Goal: Information Seeking & Learning: Learn about a topic

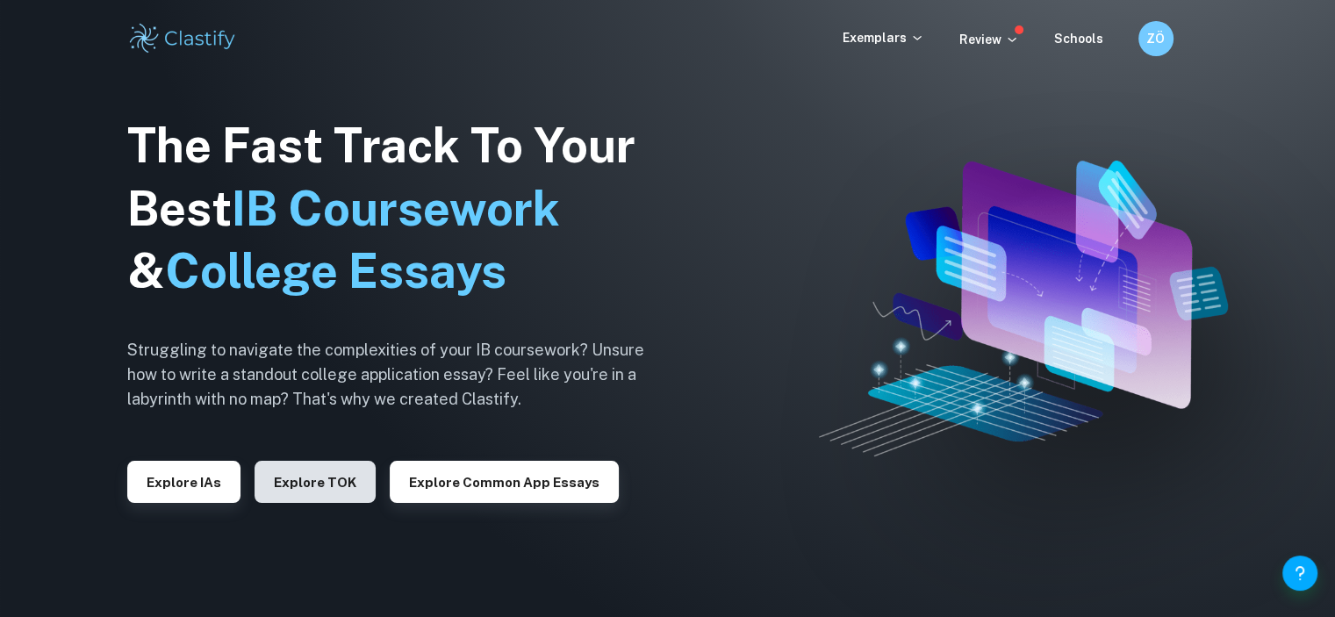
click at [290, 495] on button "Explore TOK" at bounding box center [315, 482] width 121 height 42
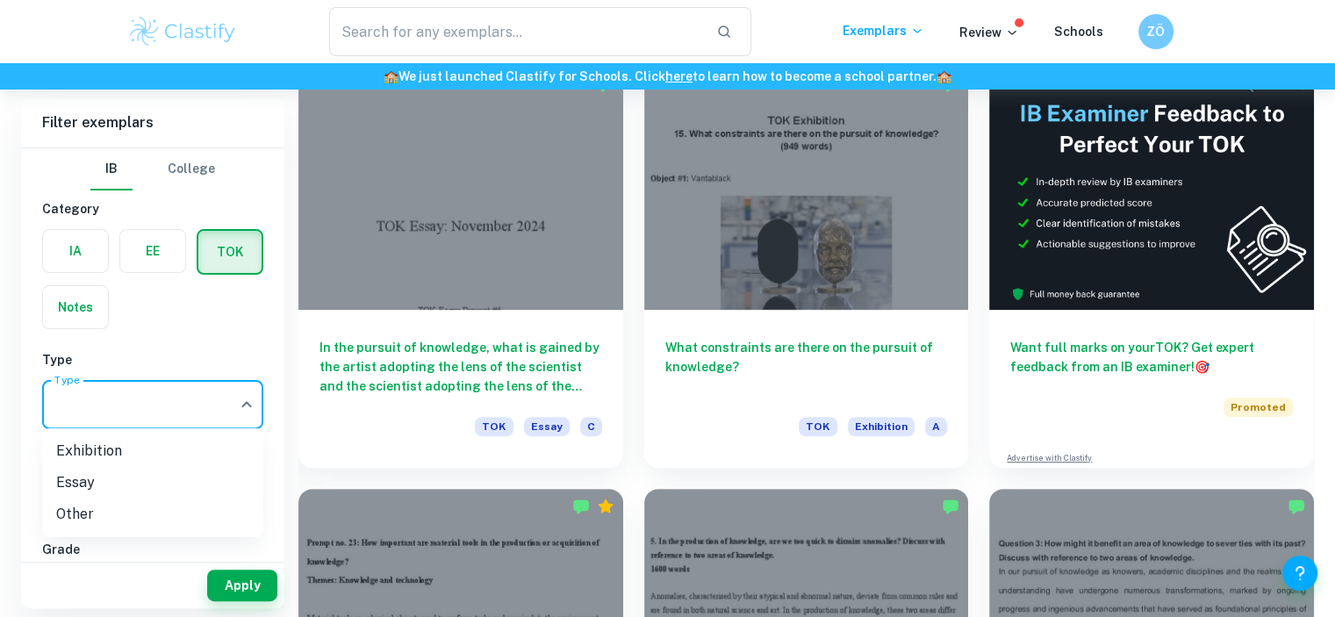
click at [79, 488] on li "Essay" at bounding box center [152, 483] width 221 height 32
type input "Essay"
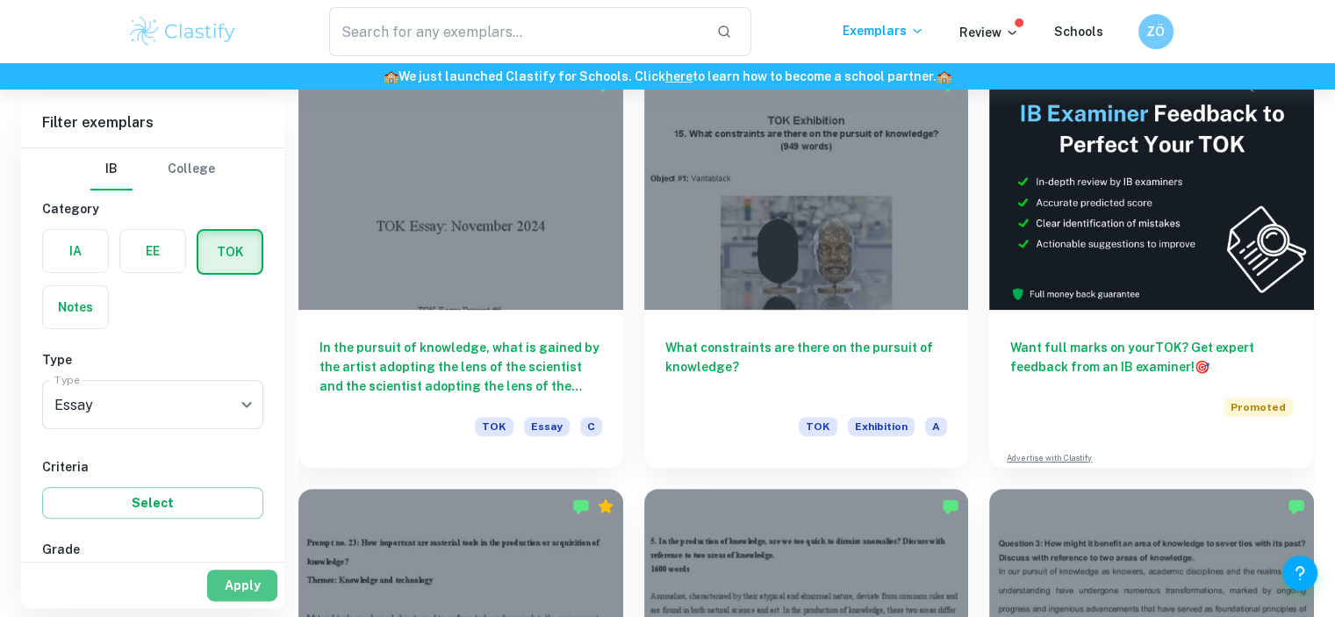
click at [249, 593] on button "Apply" at bounding box center [242, 586] width 70 height 32
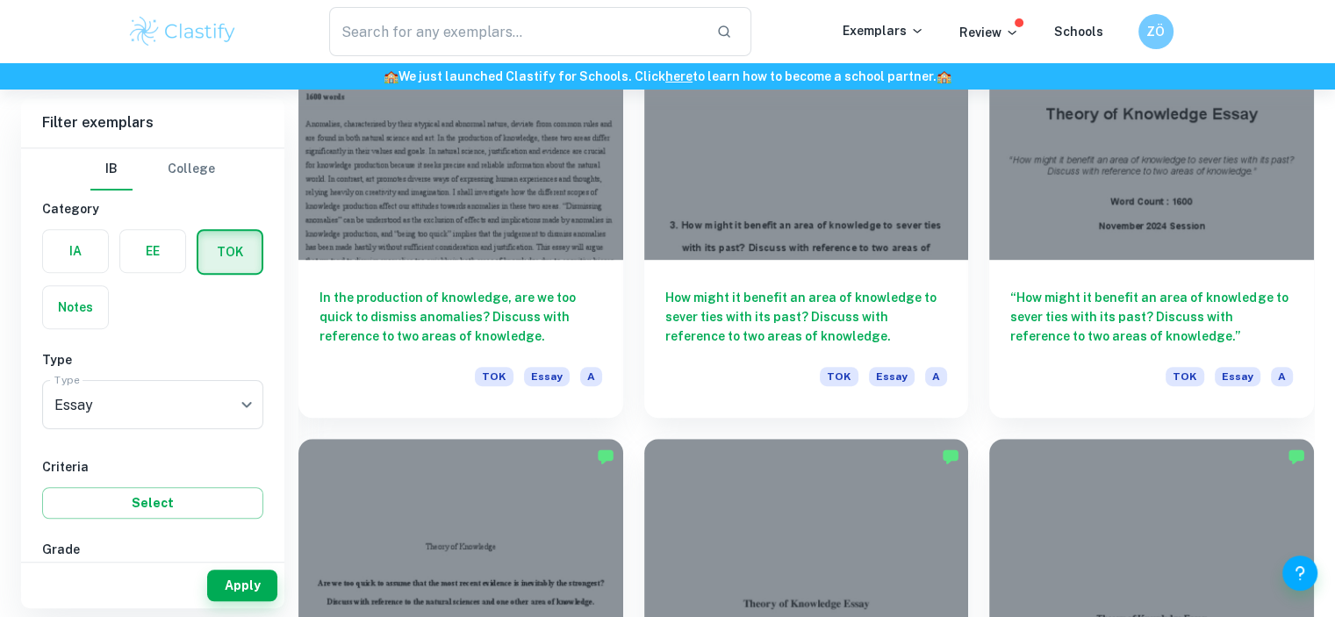
scroll to position [1053, 0]
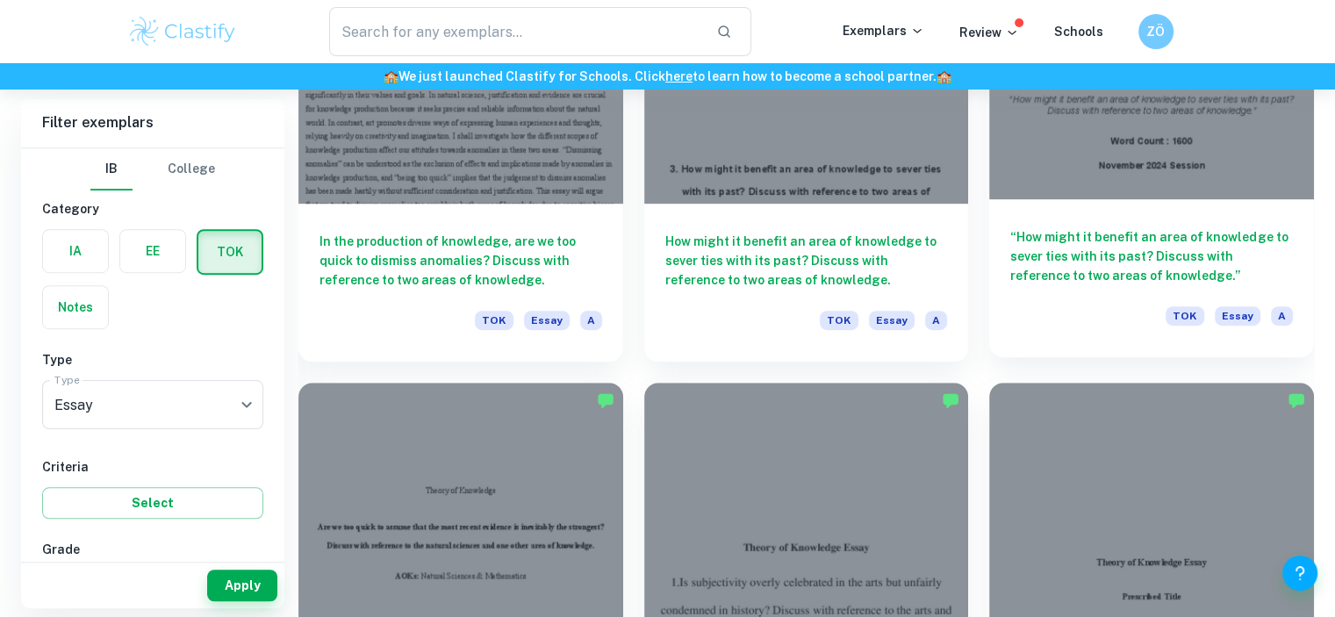
click at [1105, 253] on h6 "“How might it benefit an area of knowledge to sever ties with its past? Discuss…" at bounding box center [1151, 256] width 283 height 58
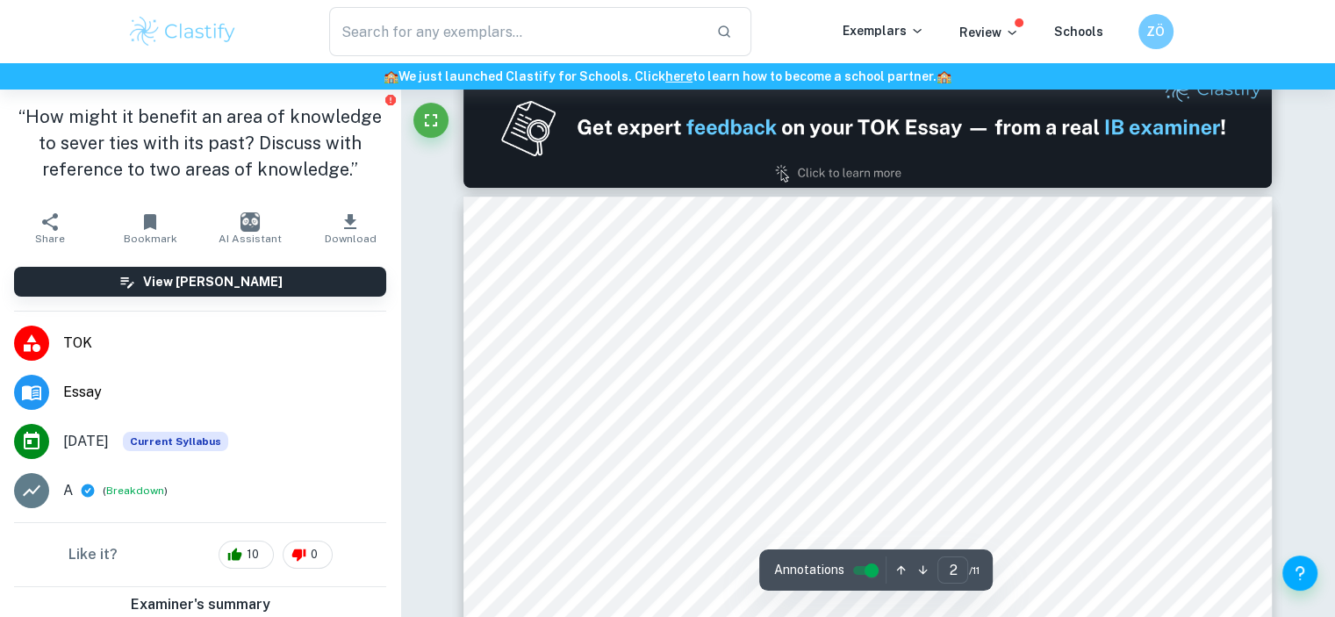
type input "1"
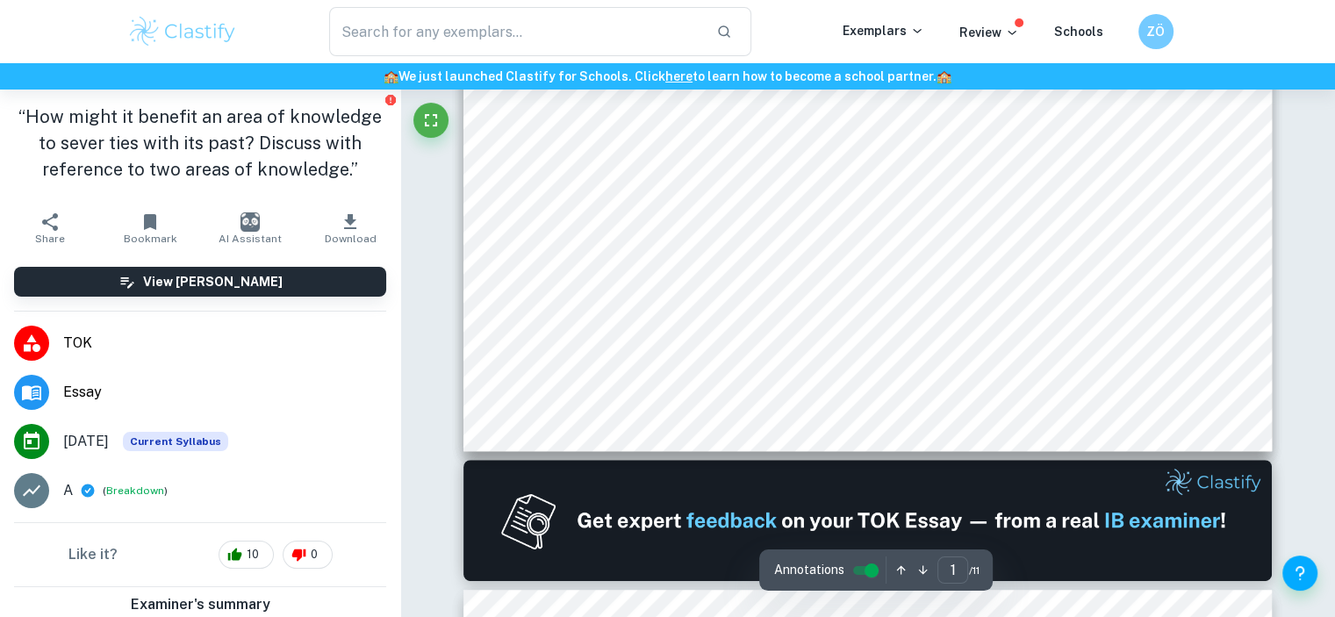
scroll to position [263, 0]
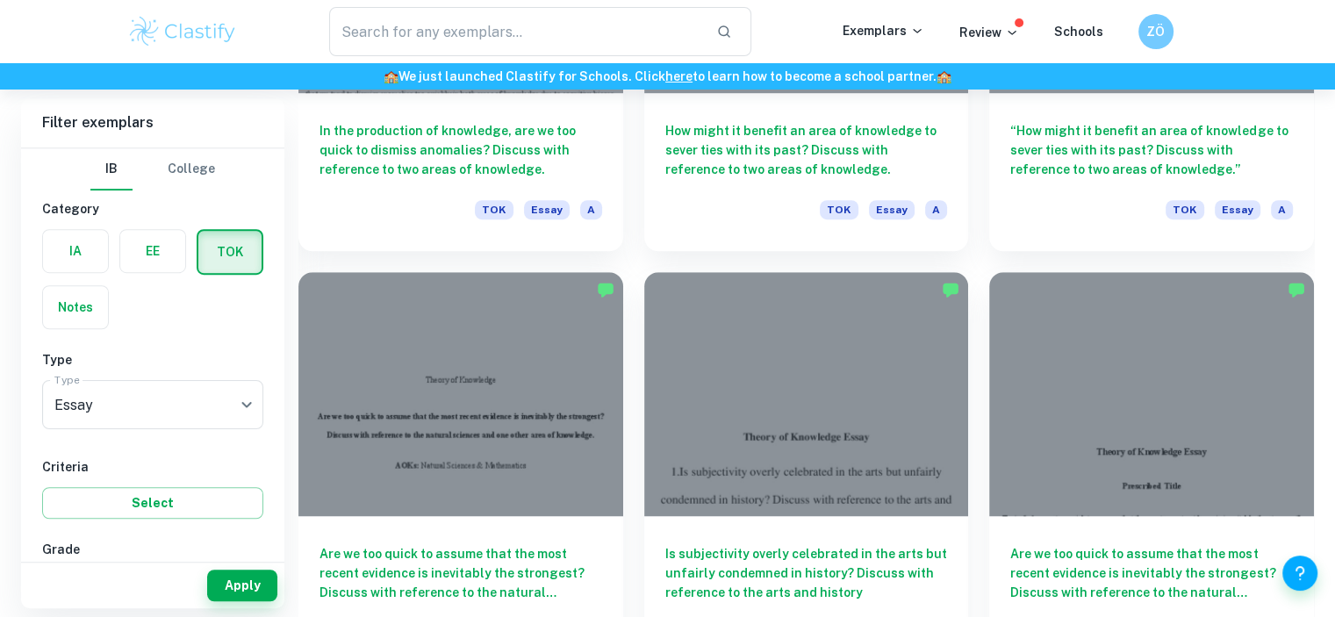
scroll to position [1317, 0]
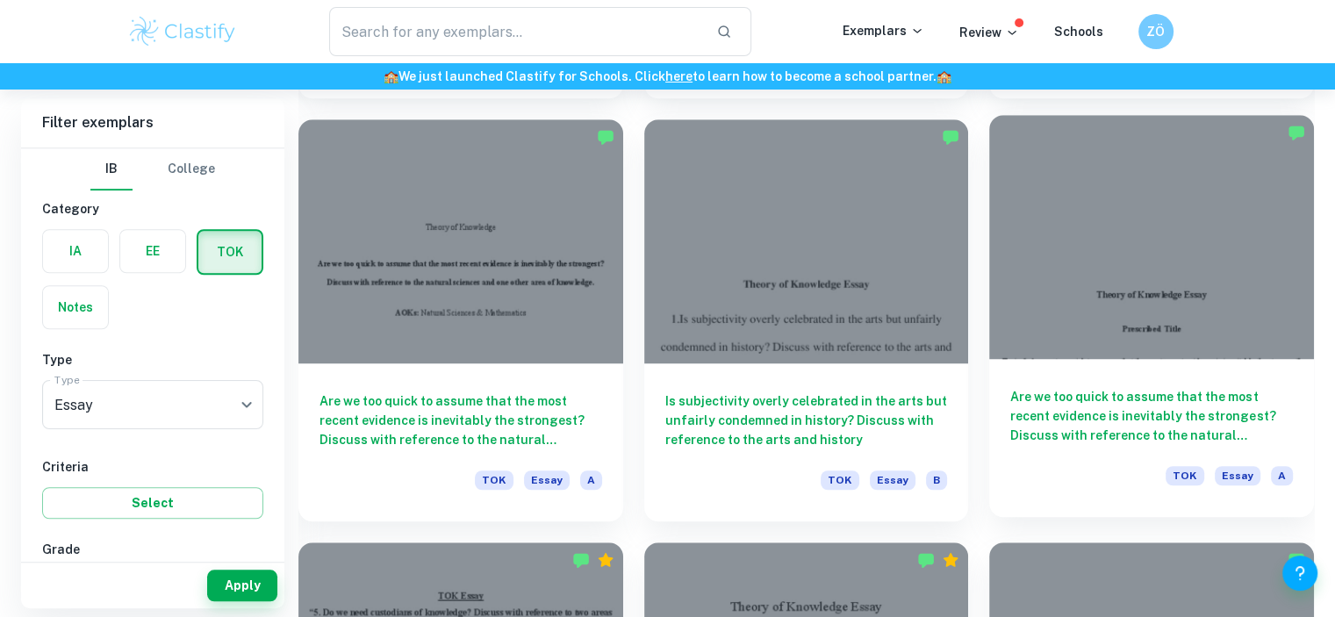
click at [1064, 395] on h6 "Are we too quick to assume that the most recent evidence is inevitably the stro…" at bounding box center [1151, 416] width 283 height 58
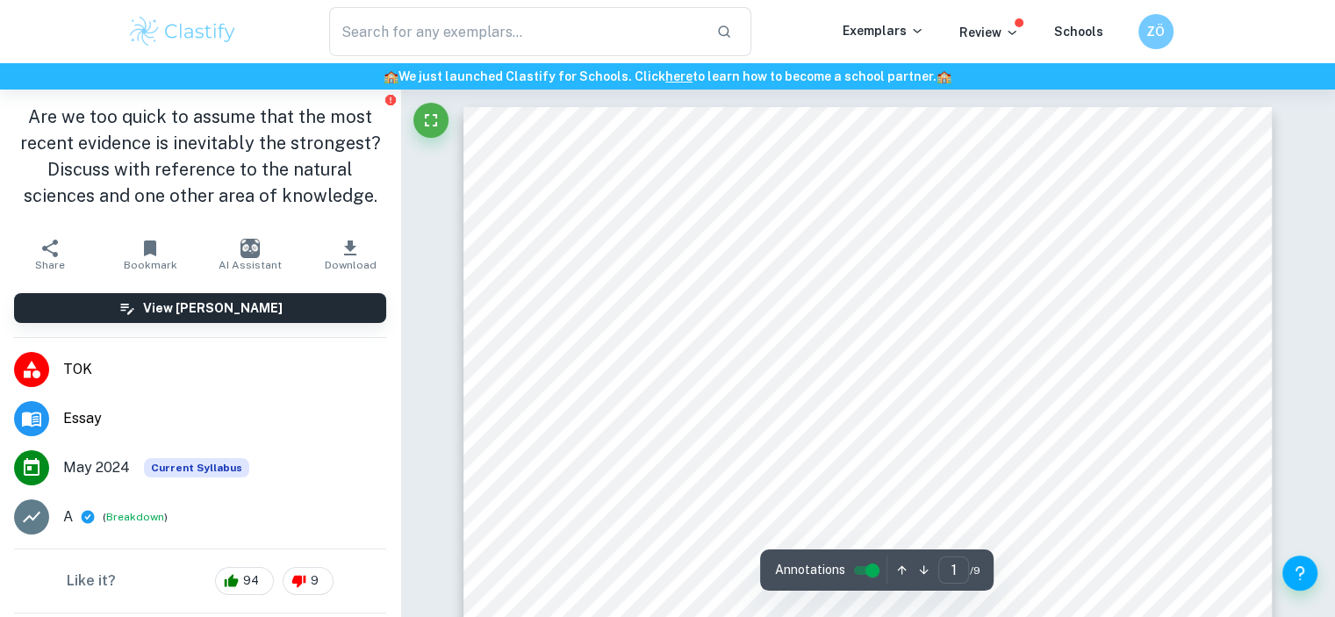
scroll to position [439, 0]
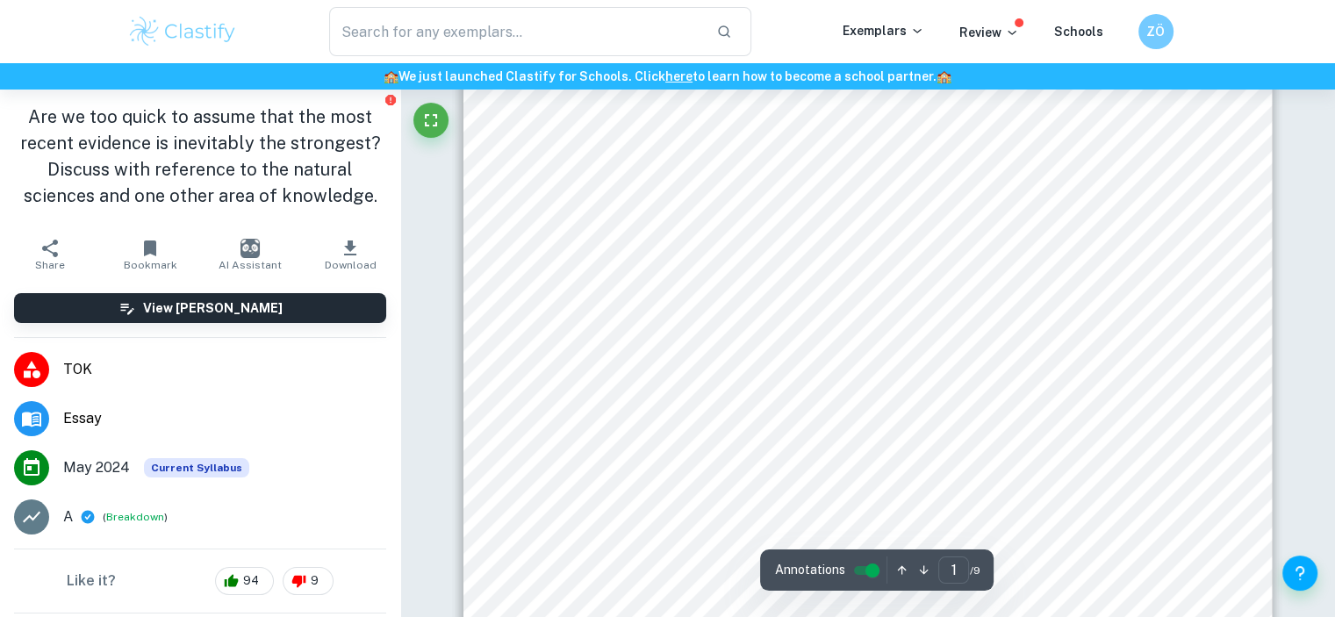
click at [923, 353] on span "Word Count: 1598" at bounding box center [868, 349] width 118 height 16
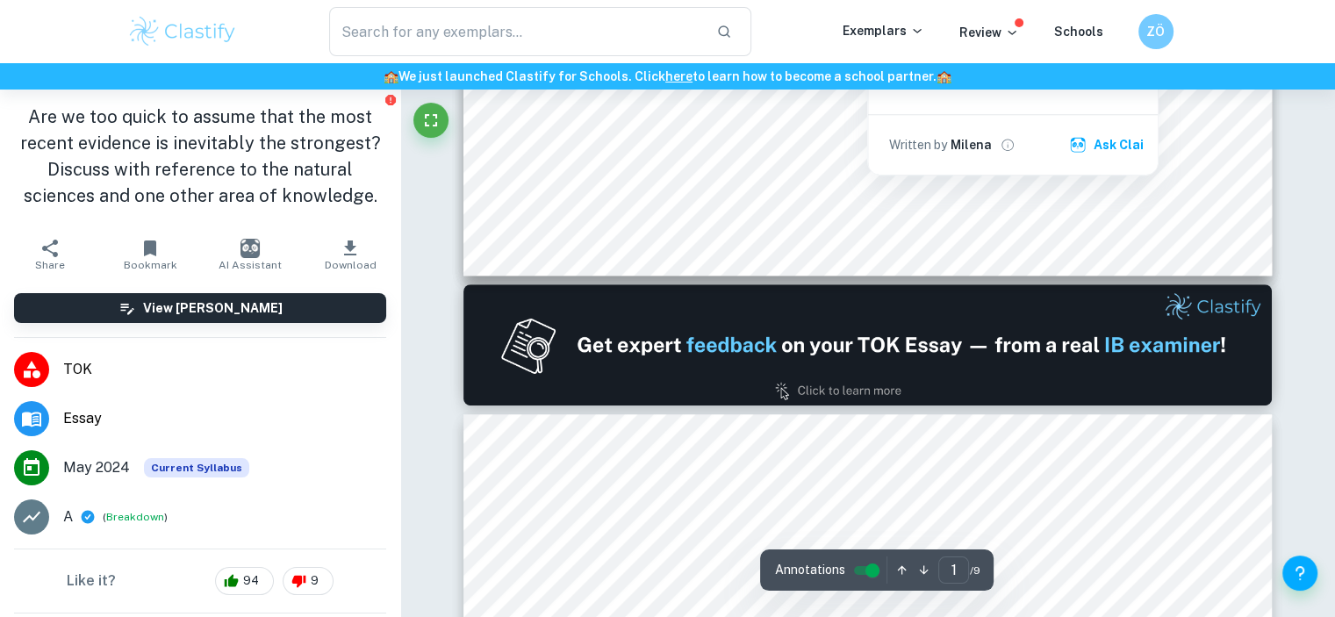
type input "2"
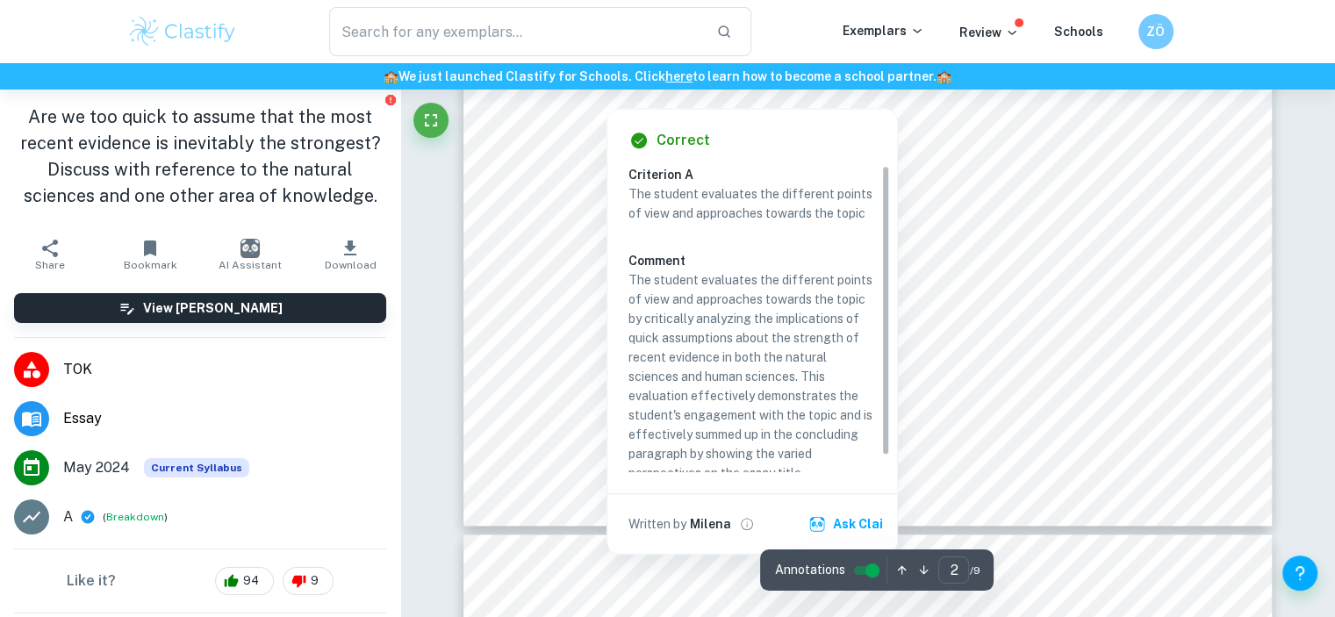
scroll to position [1931, 0]
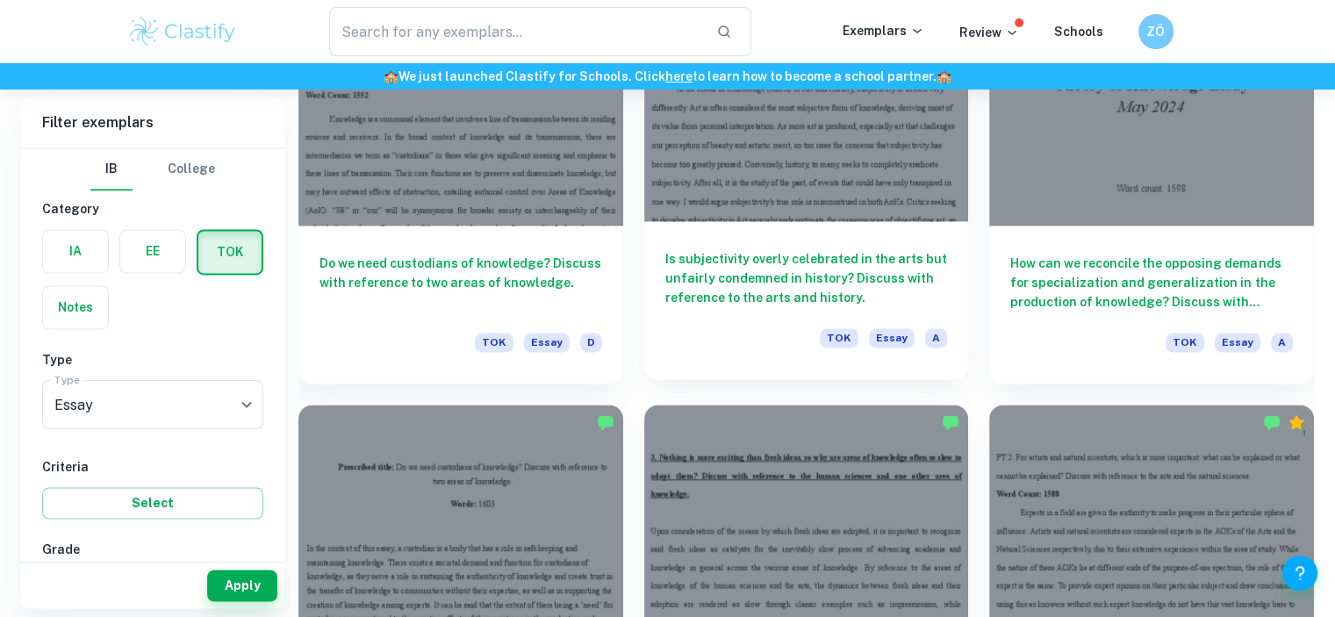
scroll to position [2985, 0]
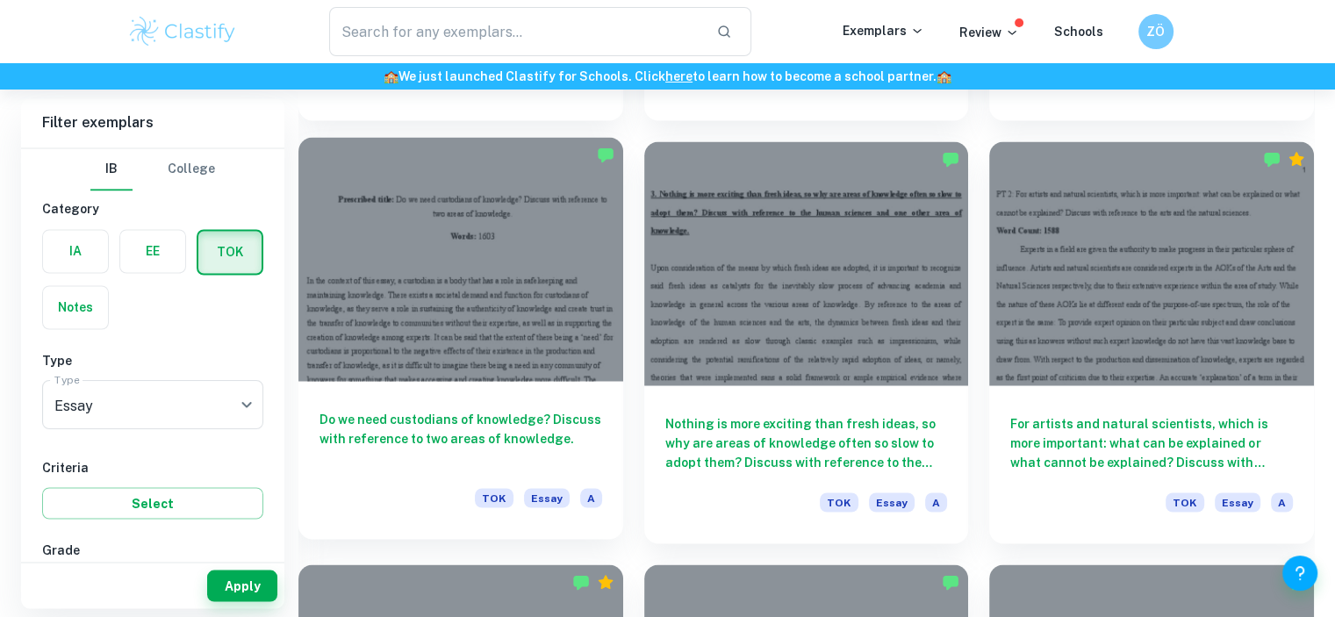
click at [515, 315] on div at bounding box center [460, 258] width 325 height 243
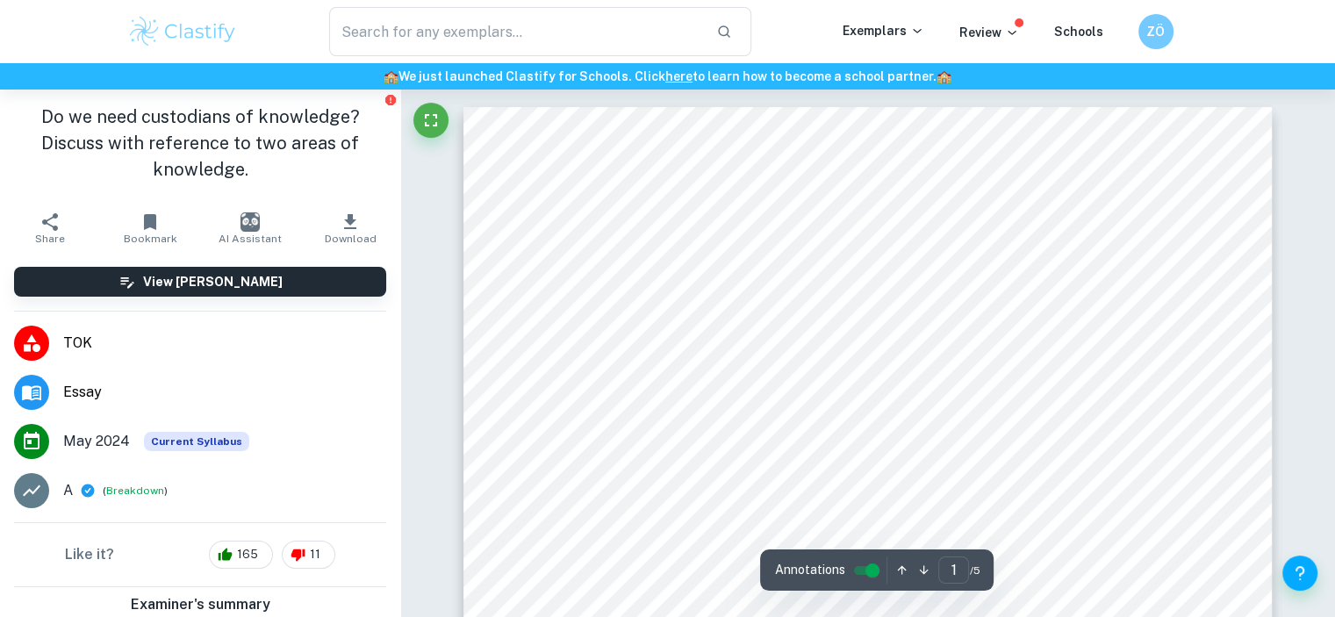
click at [922, 301] on span "1603" at bounding box center [919, 304] width 32 height 17
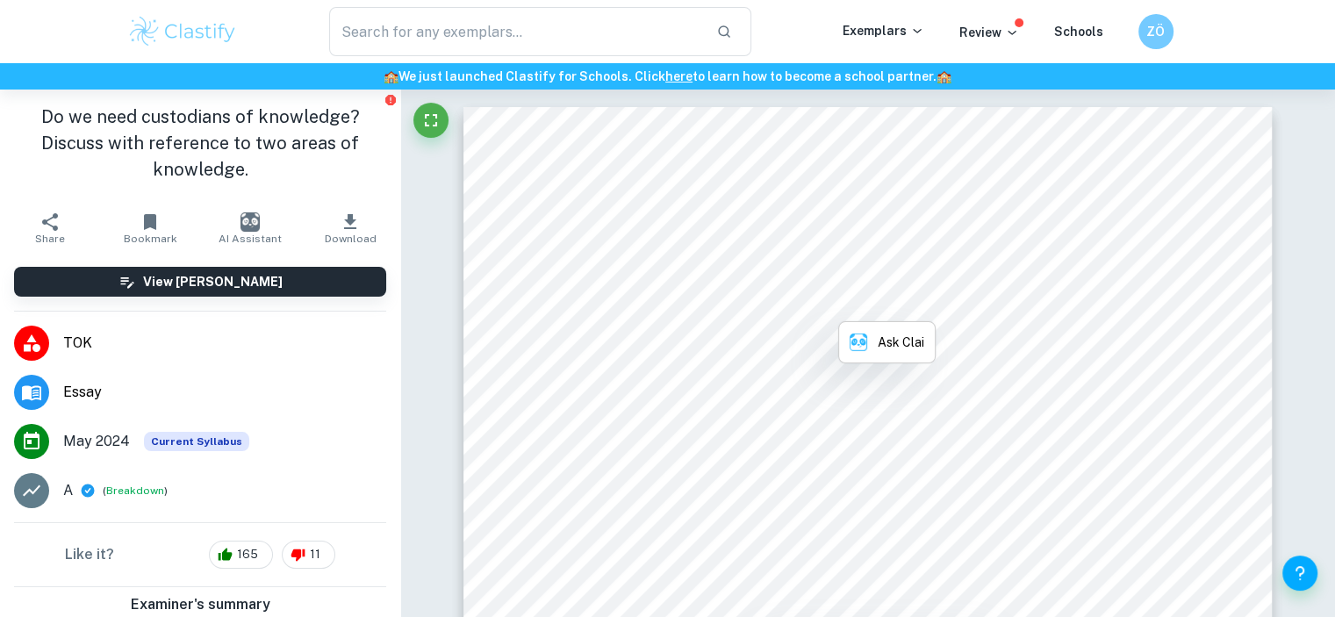
click at [922, 301] on span "1603" at bounding box center [919, 304] width 32 height 17
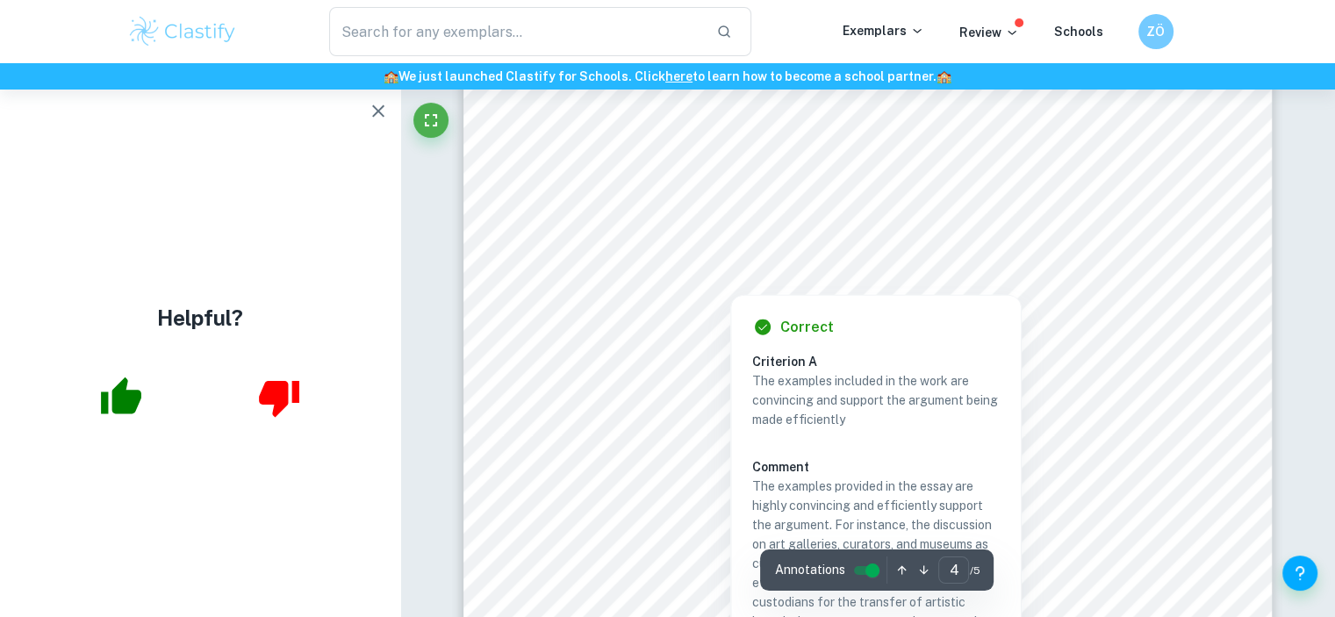
scroll to position [4038, 0]
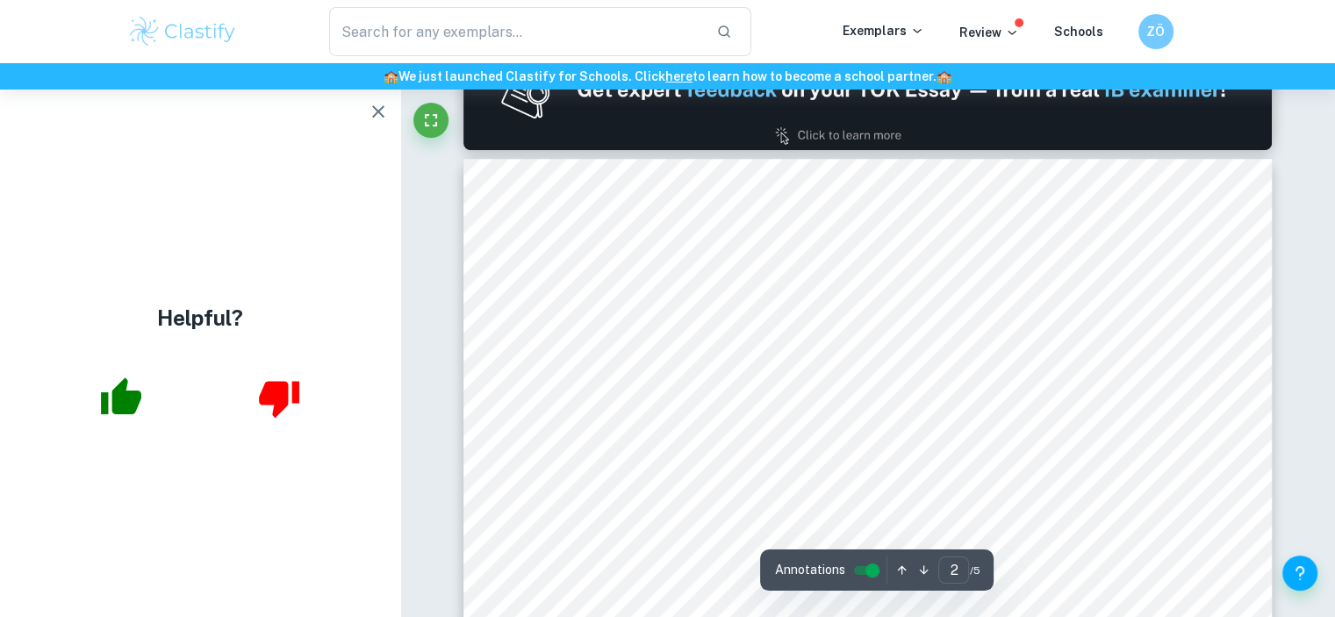
type input "1"
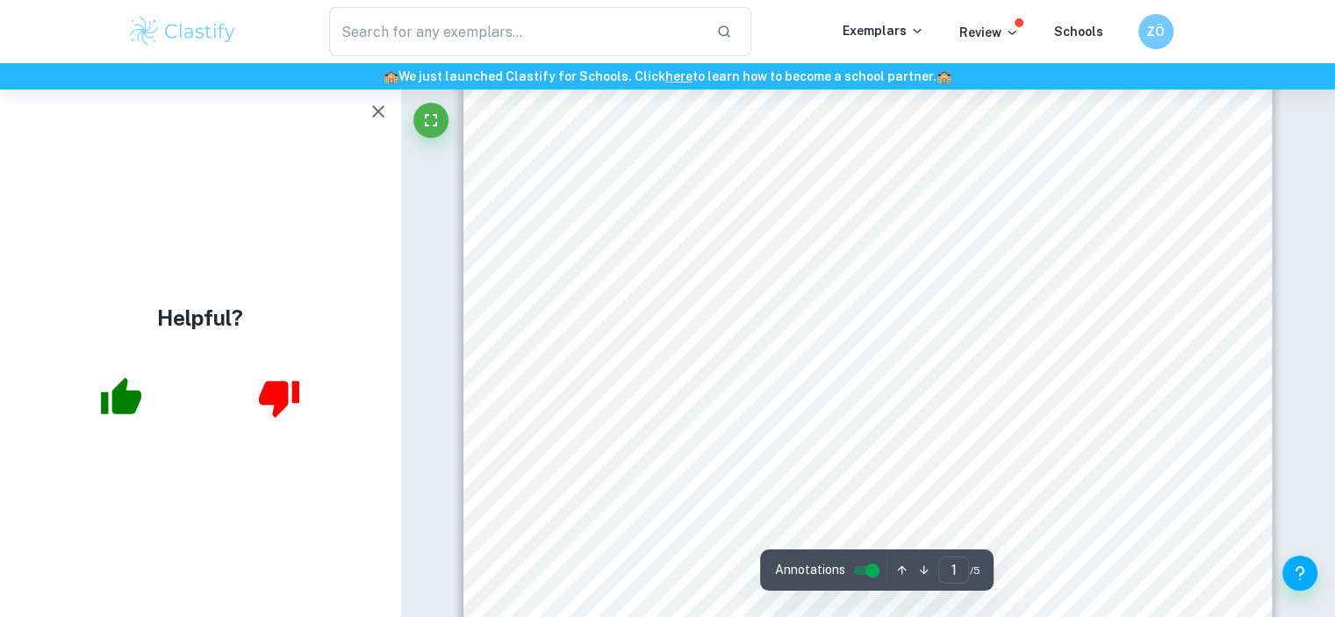
scroll to position [0, 0]
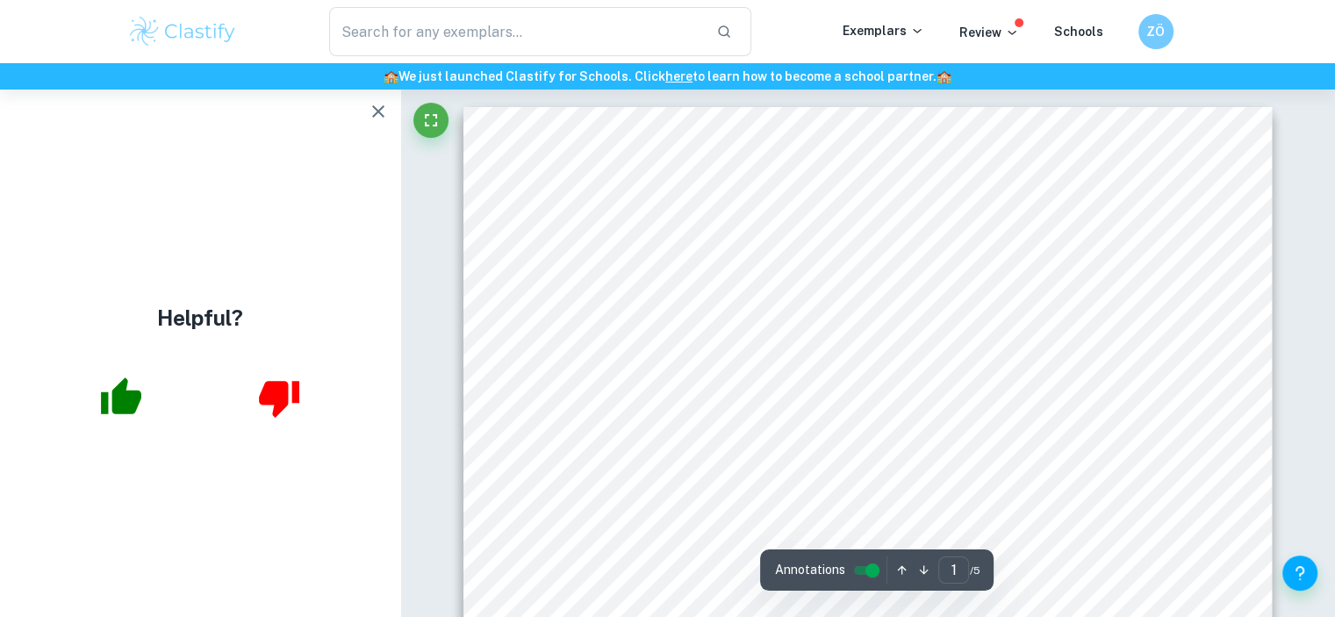
click at [392, 110] on button "button" at bounding box center [378, 111] width 35 height 35
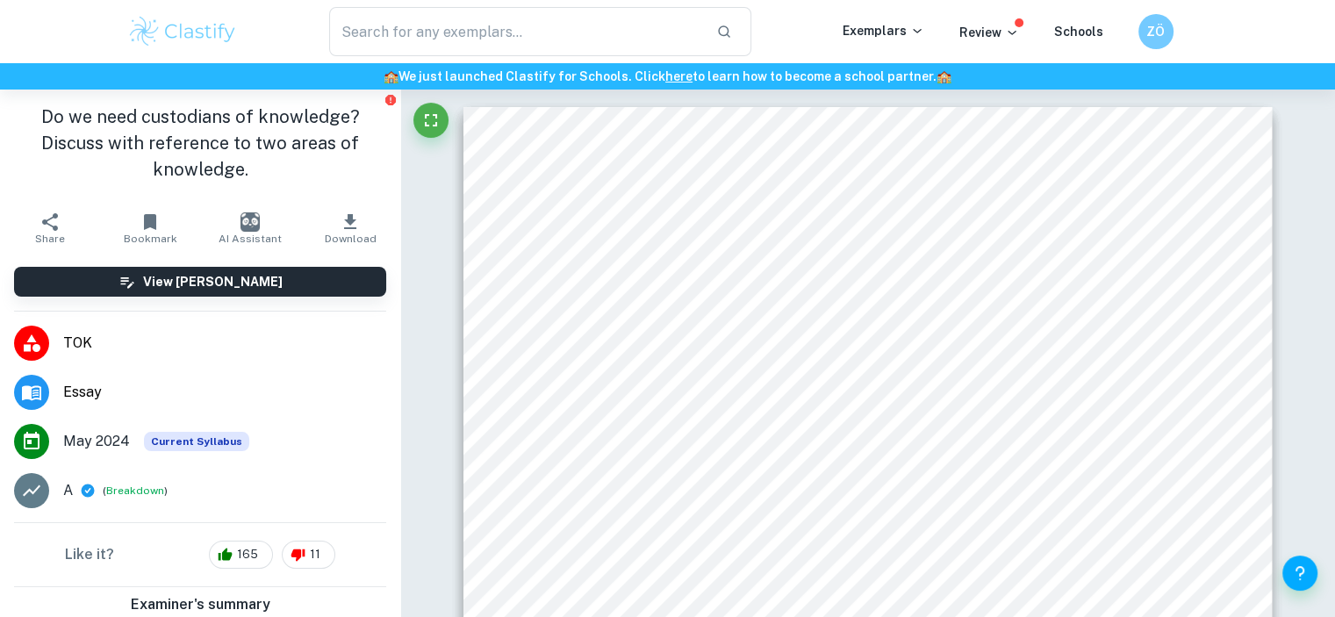
scroll to position [249, 0]
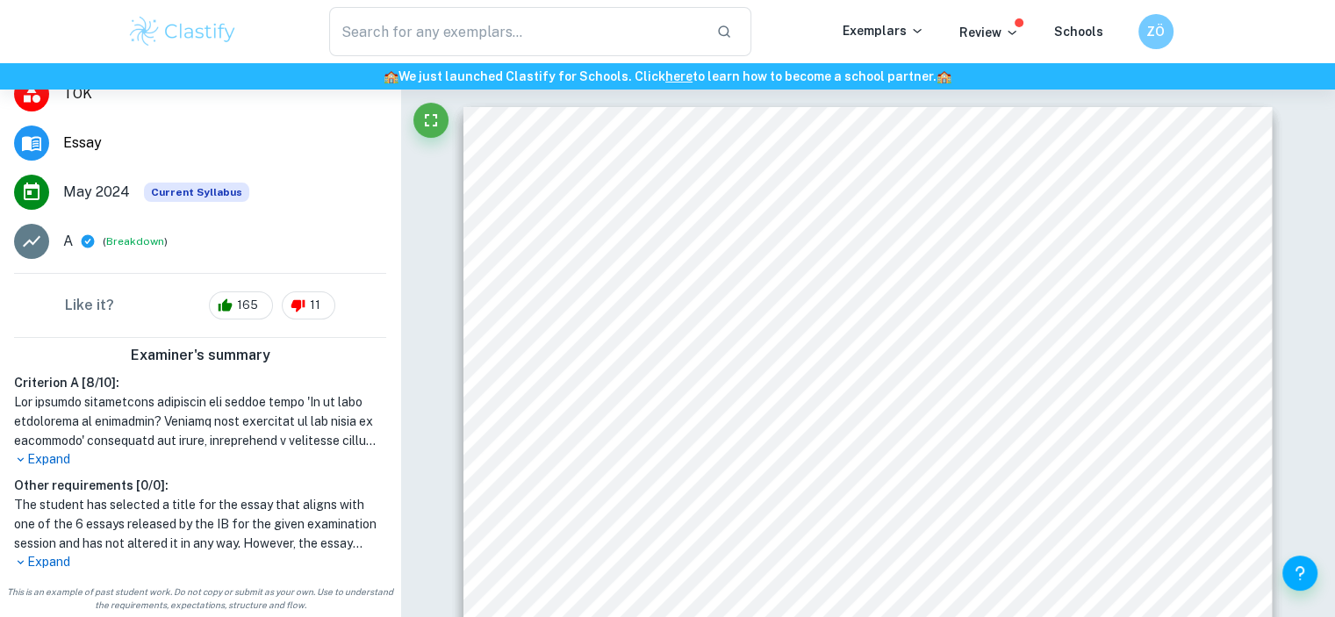
click at [46, 459] on p "Expand" at bounding box center [200, 459] width 372 height 18
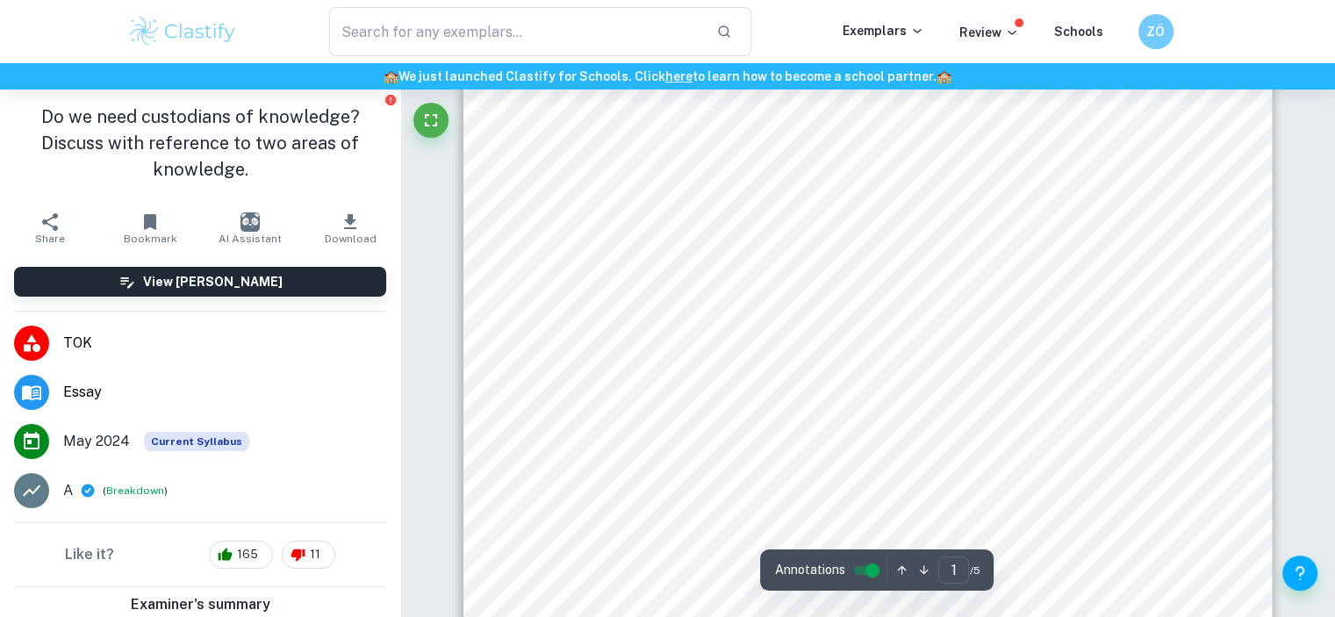
scroll to position [0, 0]
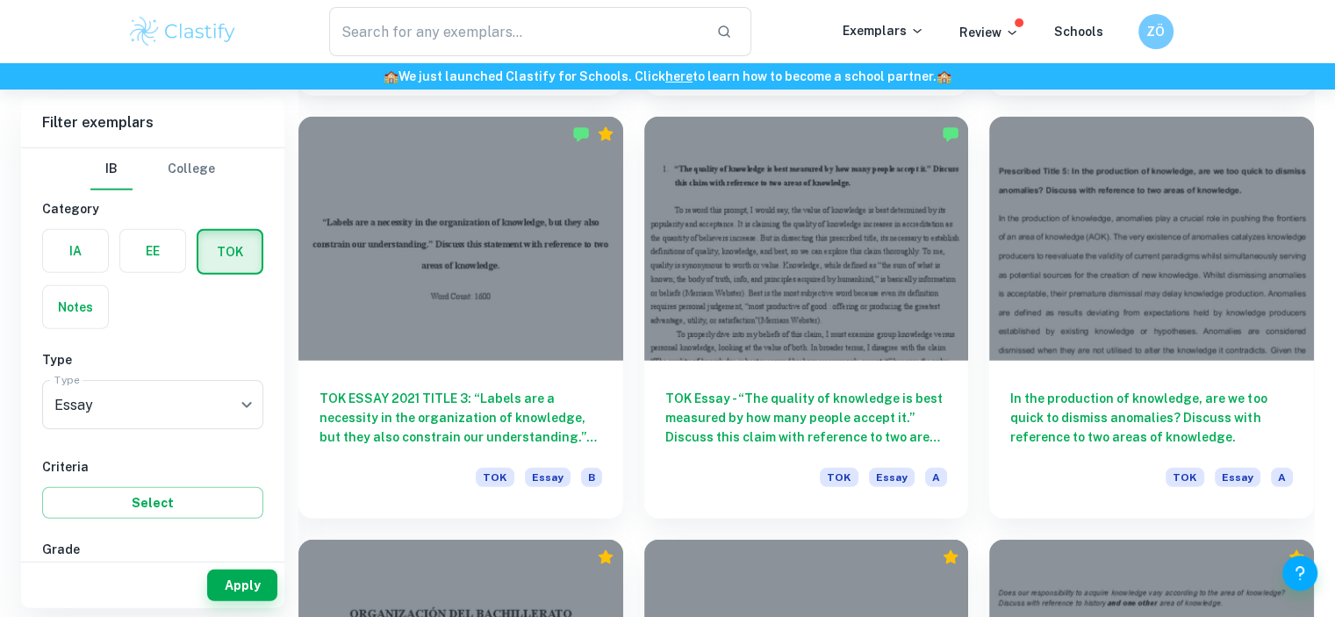
scroll to position [4565, 0]
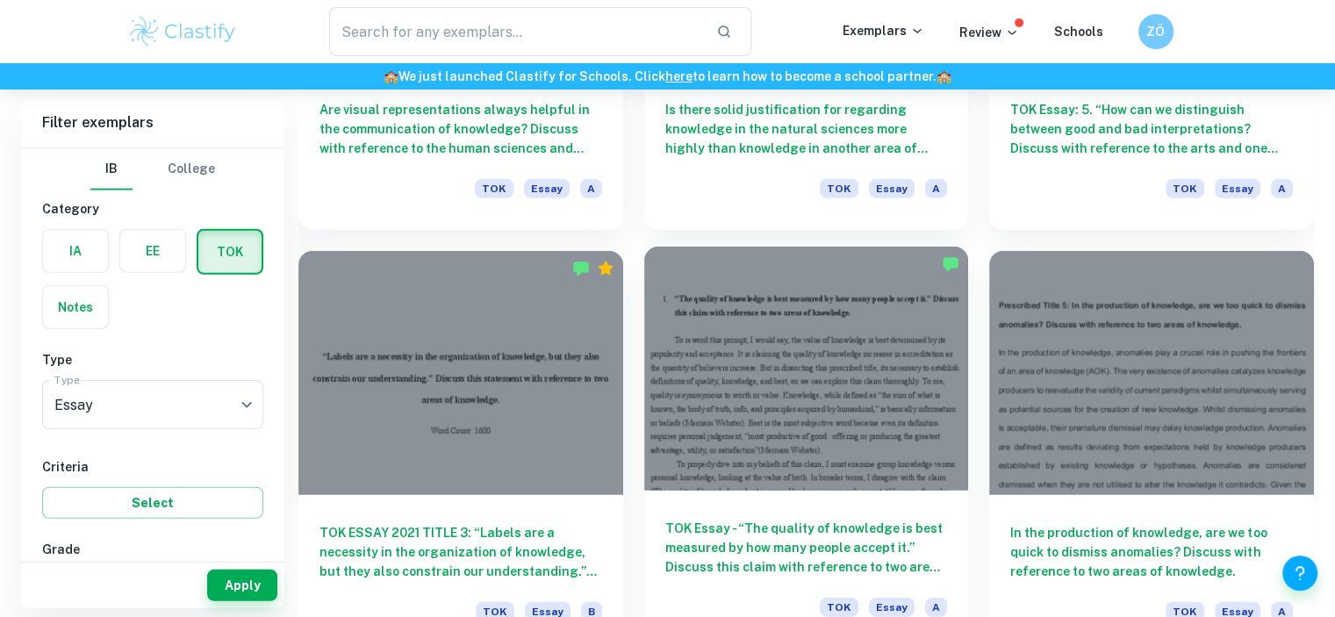
click at [920, 449] on div at bounding box center [806, 368] width 325 height 243
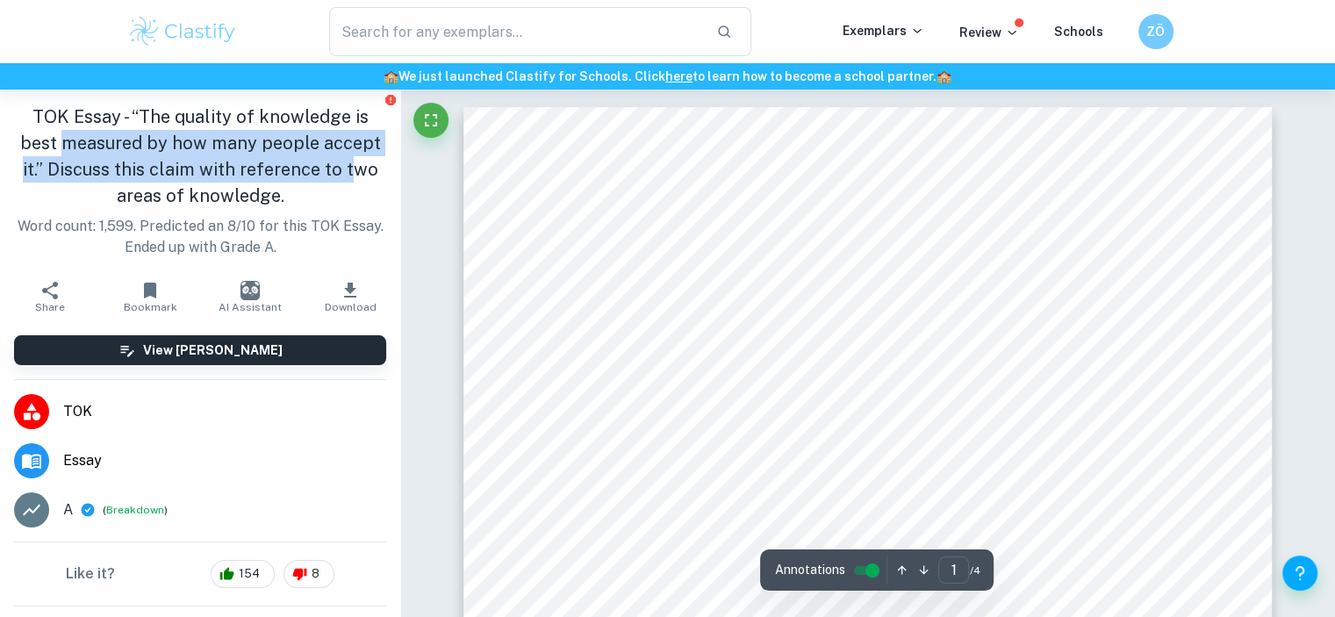
drag, startPoint x: 63, startPoint y: 147, endPoint x: 343, endPoint y: 166, distance: 280.6
click at [343, 166] on h1 "TOK Essay - “The quality of knowledge is best measured by how many people accep…" at bounding box center [200, 156] width 372 height 105
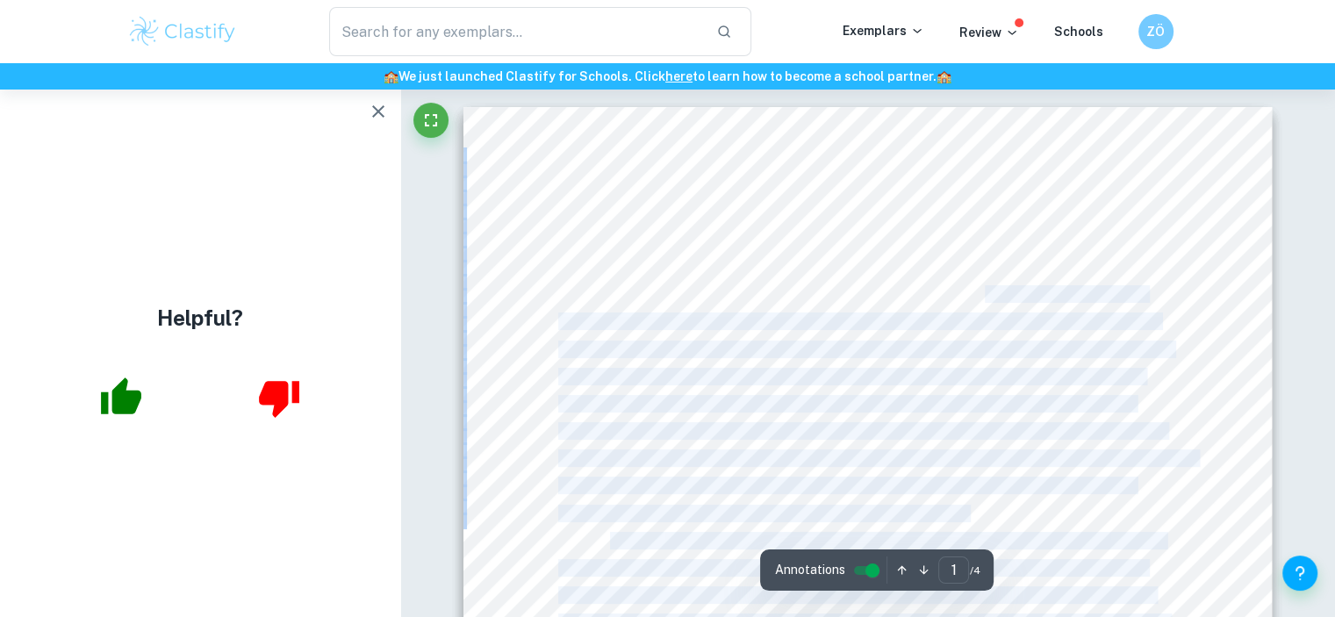
drag, startPoint x: 600, startPoint y: 279, endPoint x: 984, endPoint y: 301, distance: 385.1
click at [984, 301] on span "To reword this prompt, I would say, the value of knowledge is best determined b…" at bounding box center [877, 294] width 540 height 16
drag, startPoint x: 734, startPoint y: 326, endPoint x: 1126, endPoint y: 337, distance: 392.5
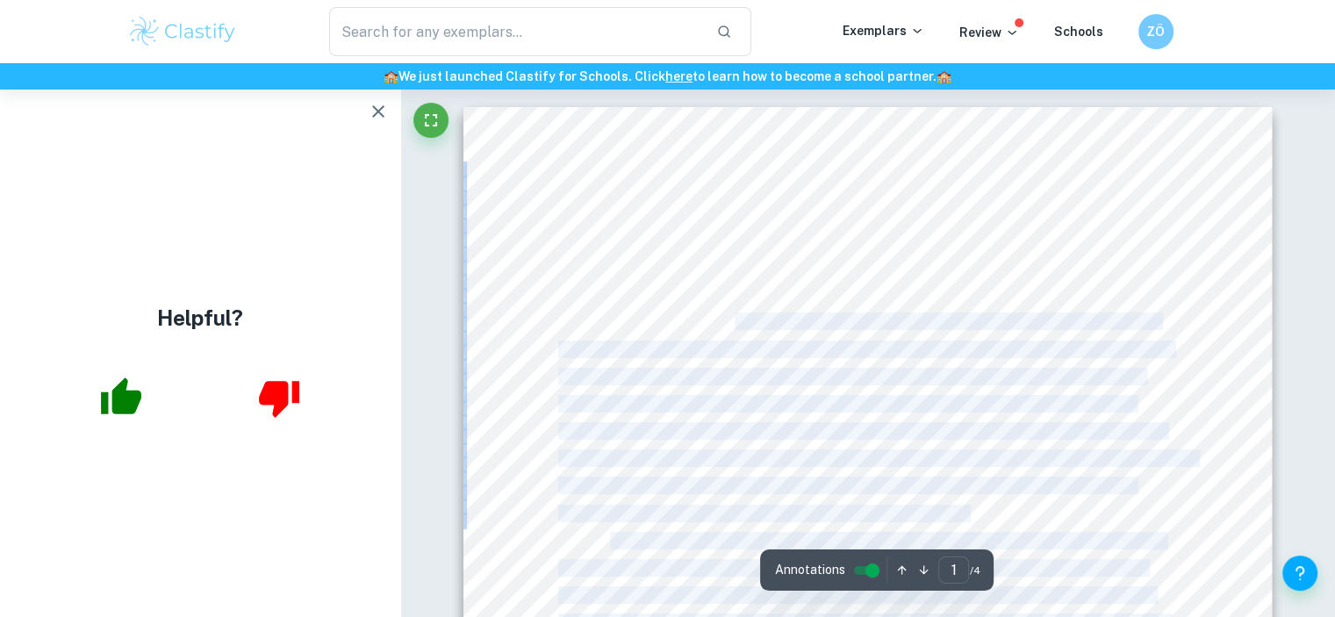
click at [959, 350] on span "the quantity of believers increase. But in dissecting this prescribed title, it…" at bounding box center [865, 349] width 614 height 16
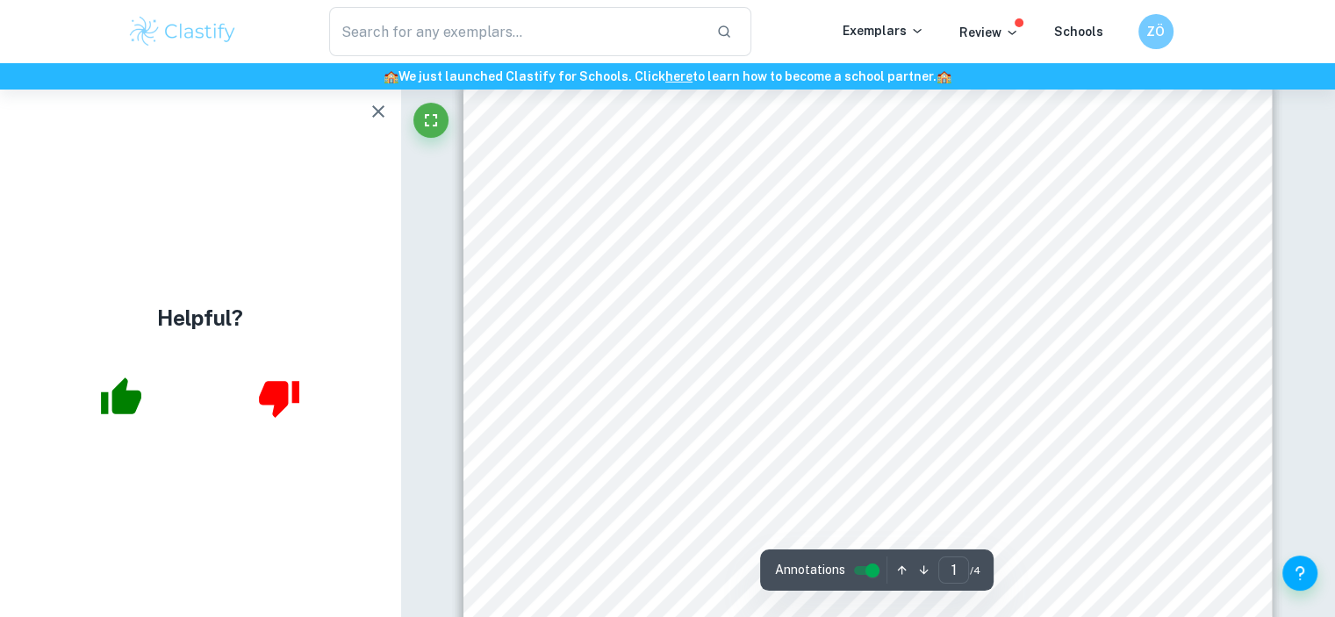
scroll to position [263, 0]
click at [386, 126] on button "button" at bounding box center [378, 111] width 35 height 35
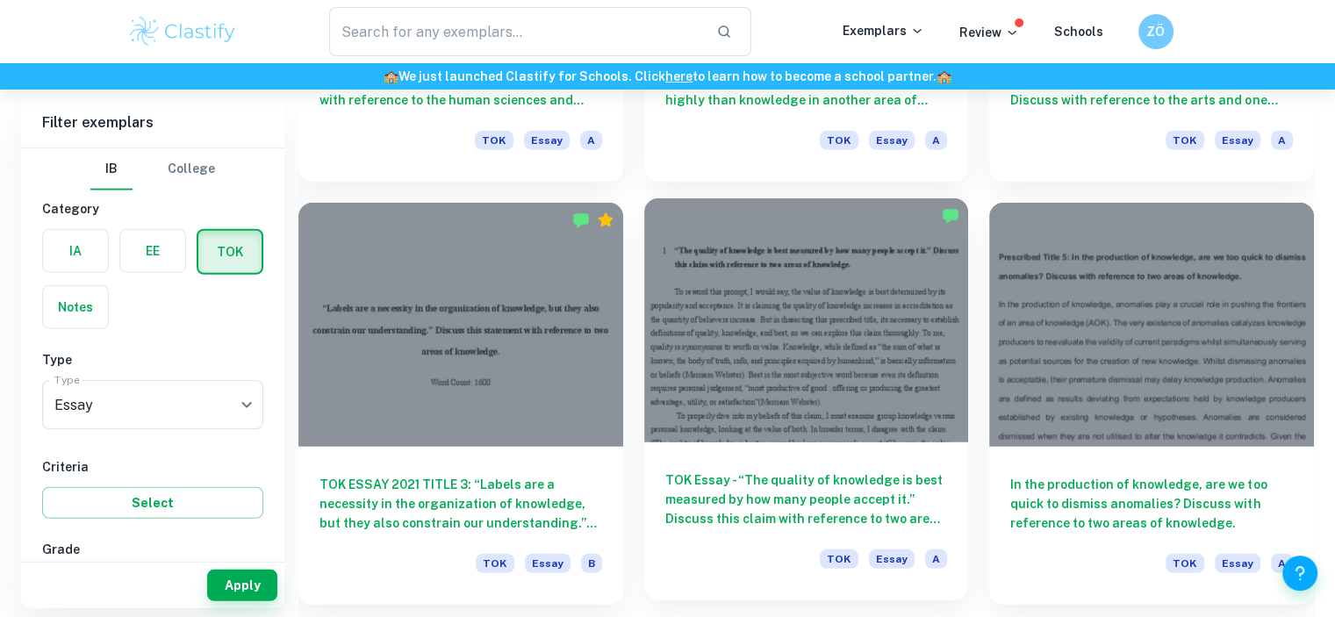
scroll to position [4652, 0]
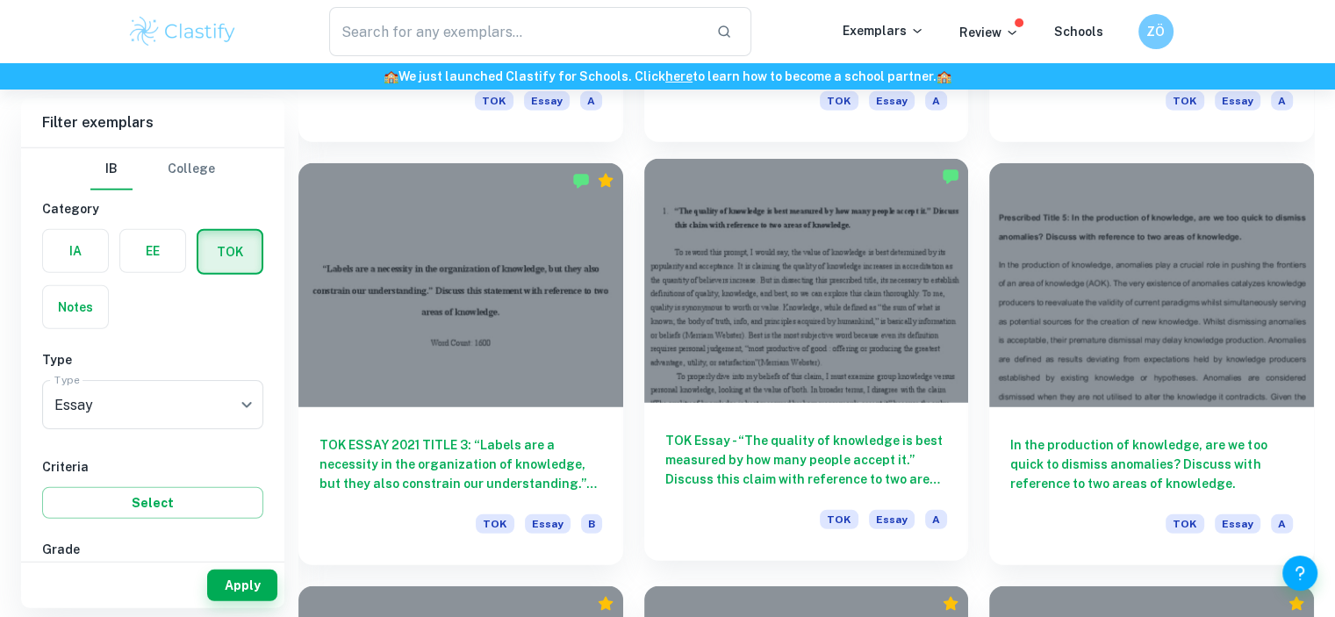
click at [832, 309] on div at bounding box center [806, 280] width 325 height 243
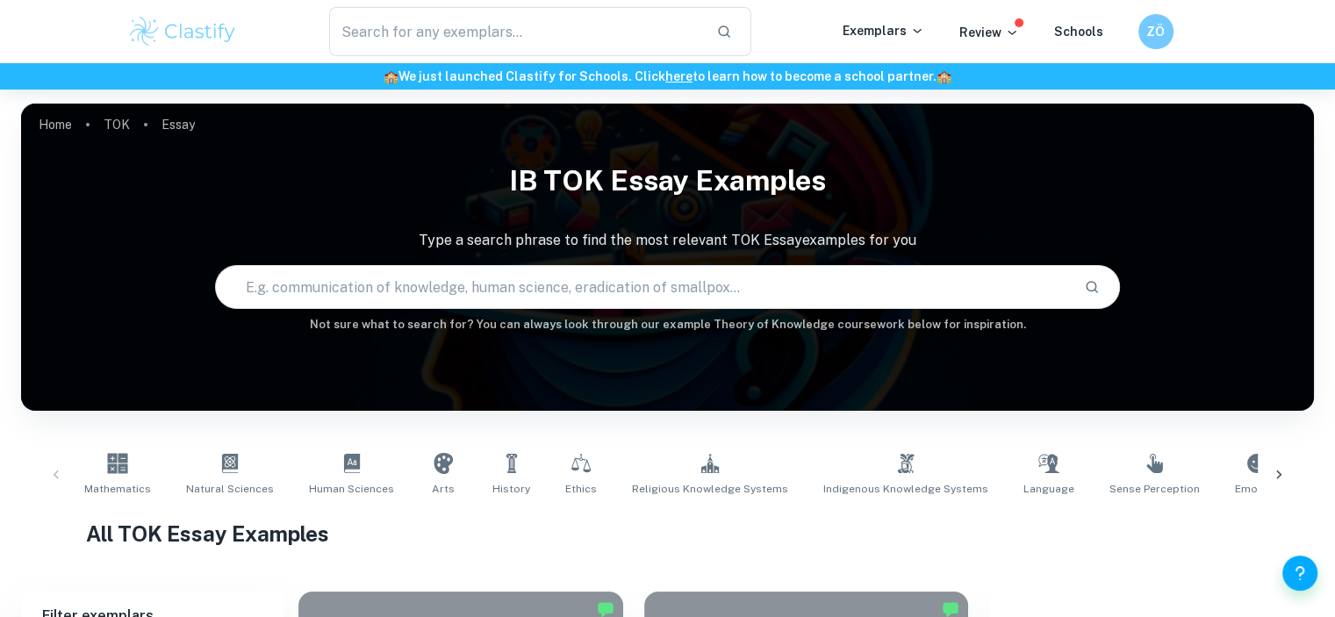
scroll to position [4652, 0]
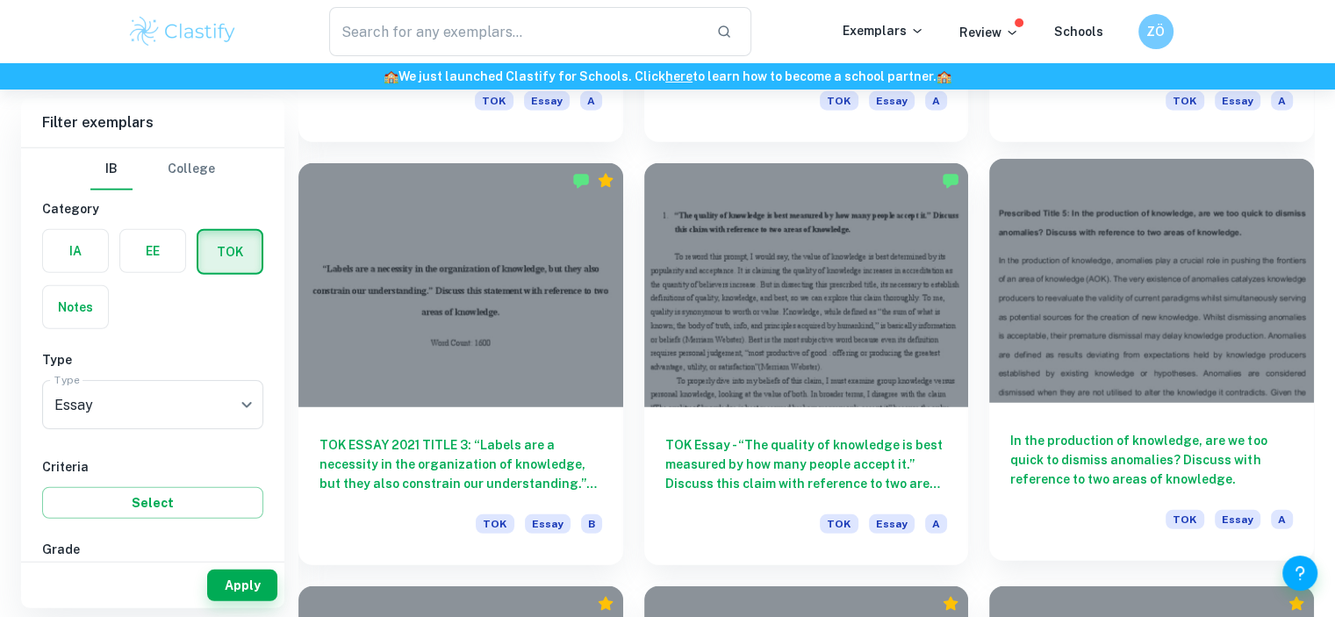
click at [1194, 365] on div at bounding box center [1151, 280] width 325 height 243
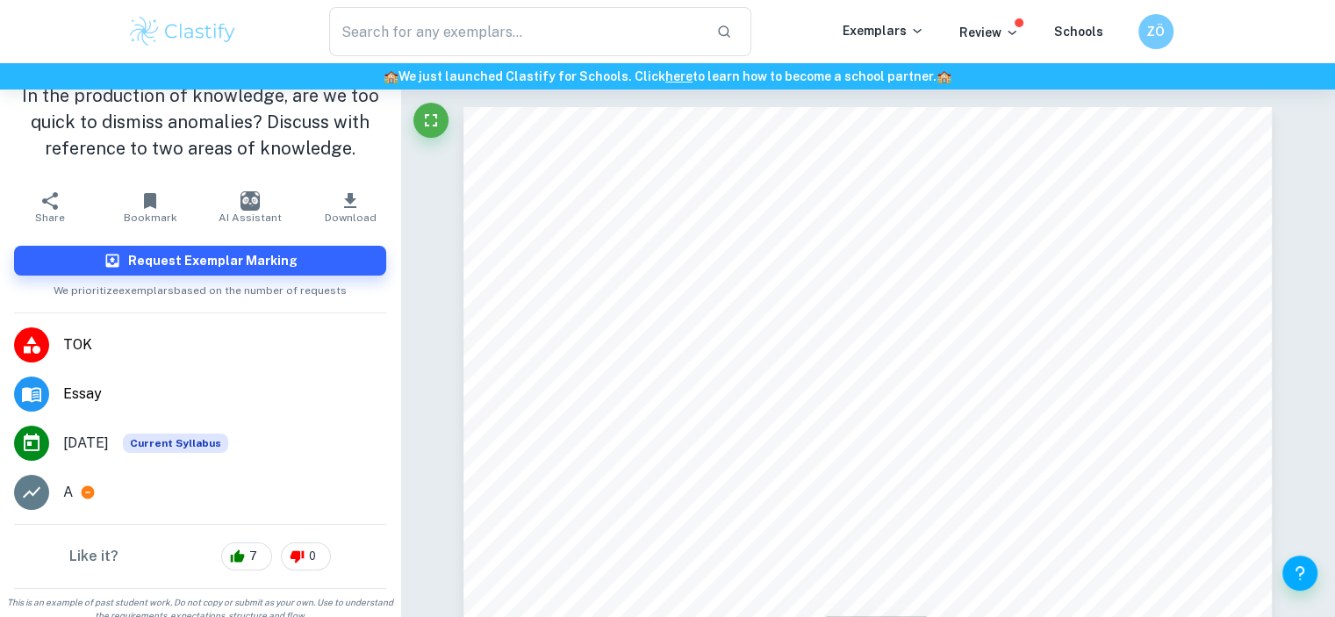
scroll to position [32, 0]
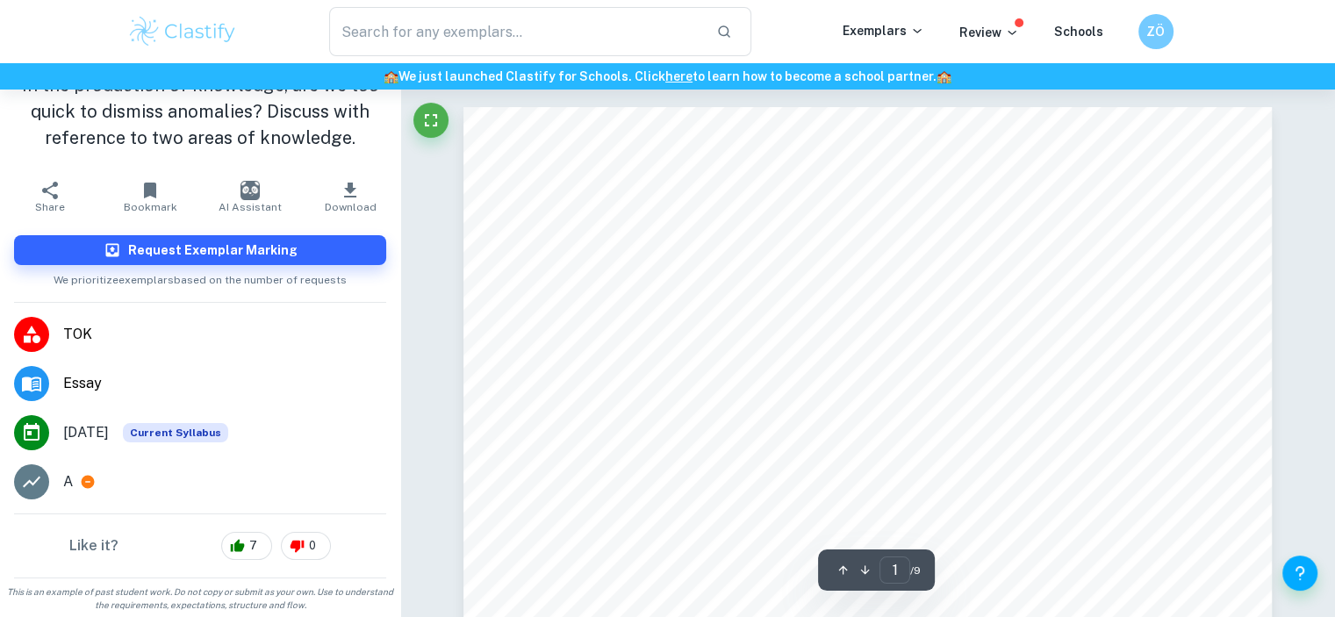
drag, startPoint x: 542, startPoint y: 305, endPoint x: 1018, endPoint y: 327, distance: 476.3
click at [811, 310] on span "In the production of knowledge, anomalies play a crucial role in pushing the fr…" at bounding box center [868, 309] width 613 height 17
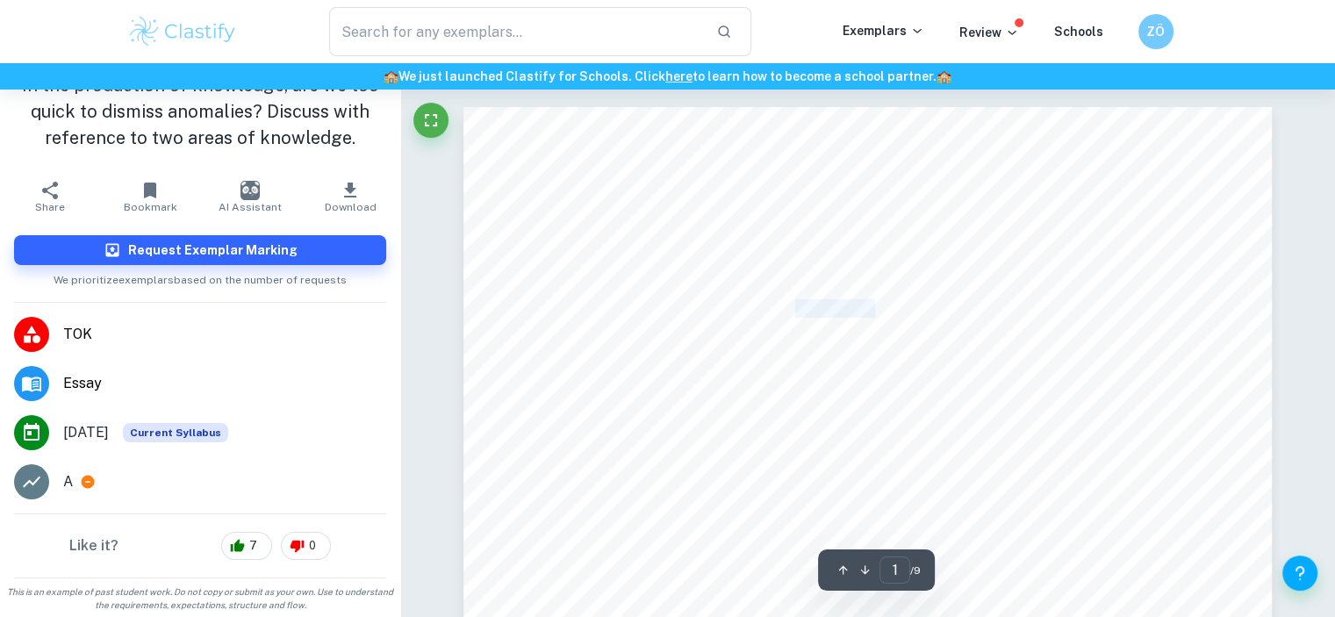
click at [811, 310] on span "In the production of knowledge, anomalies play a crucial role in pushing the fr…" at bounding box center [868, 309] width 613 height 17
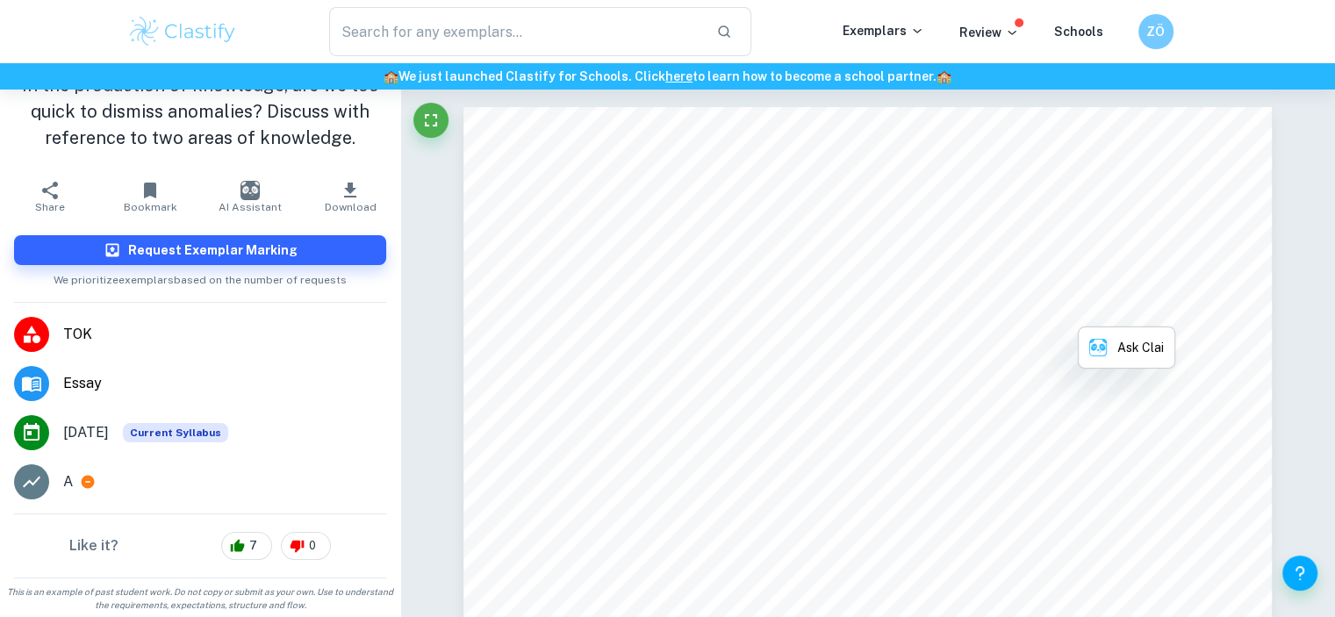
click at [811, 310] on span "In the production of knowledge, anomalies play a crucial role in pushing the fr…" at bounding box center [868, 309] width 613 height 17
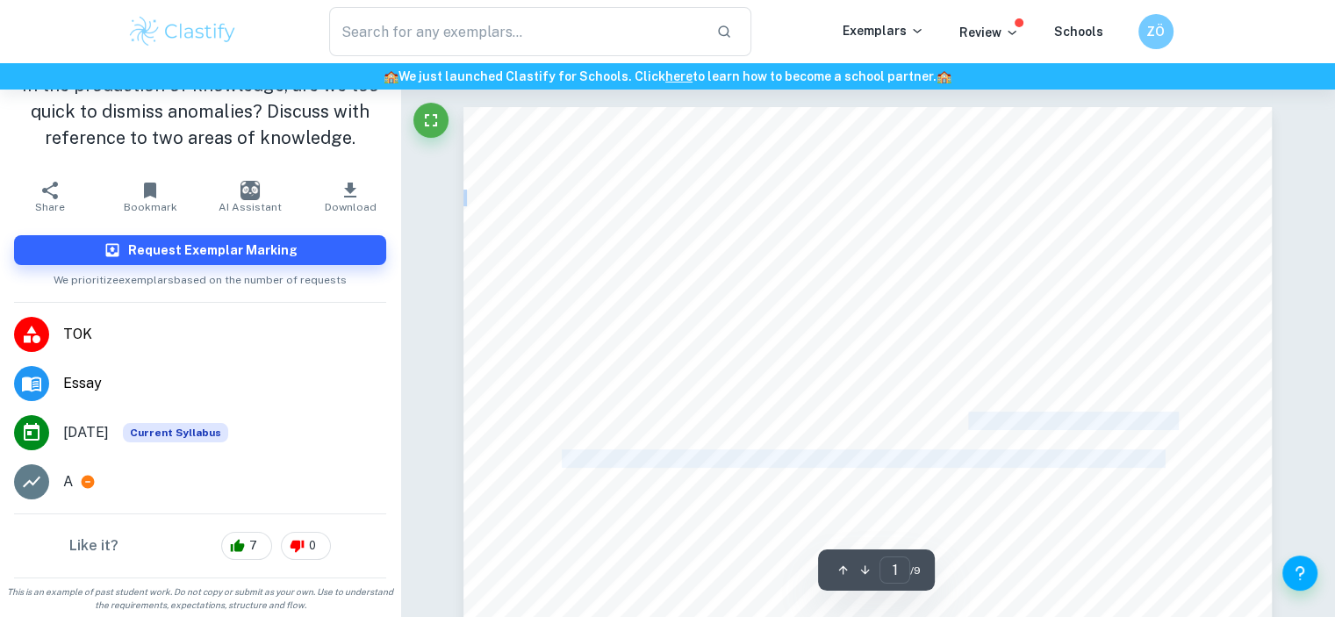
drag, startPoint x: 967, startPoint y: 425, endPoint x: 1169, endPoint y: 463, distance: 205.4
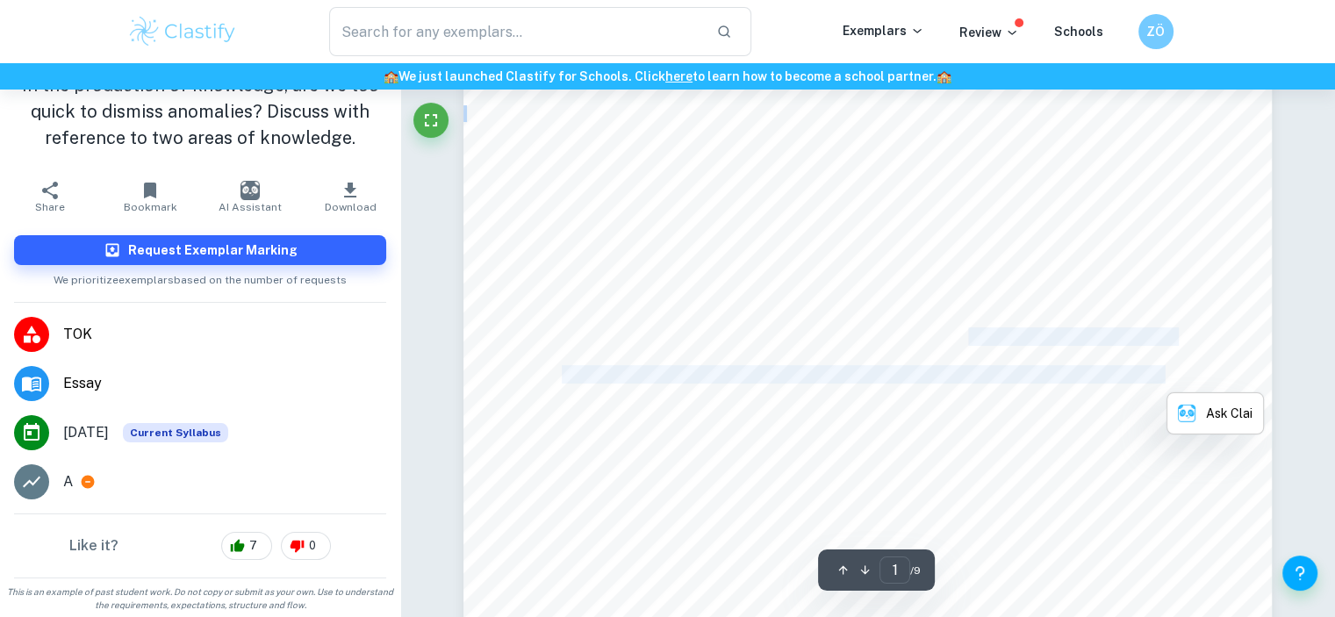
scroll to position [263, 0]
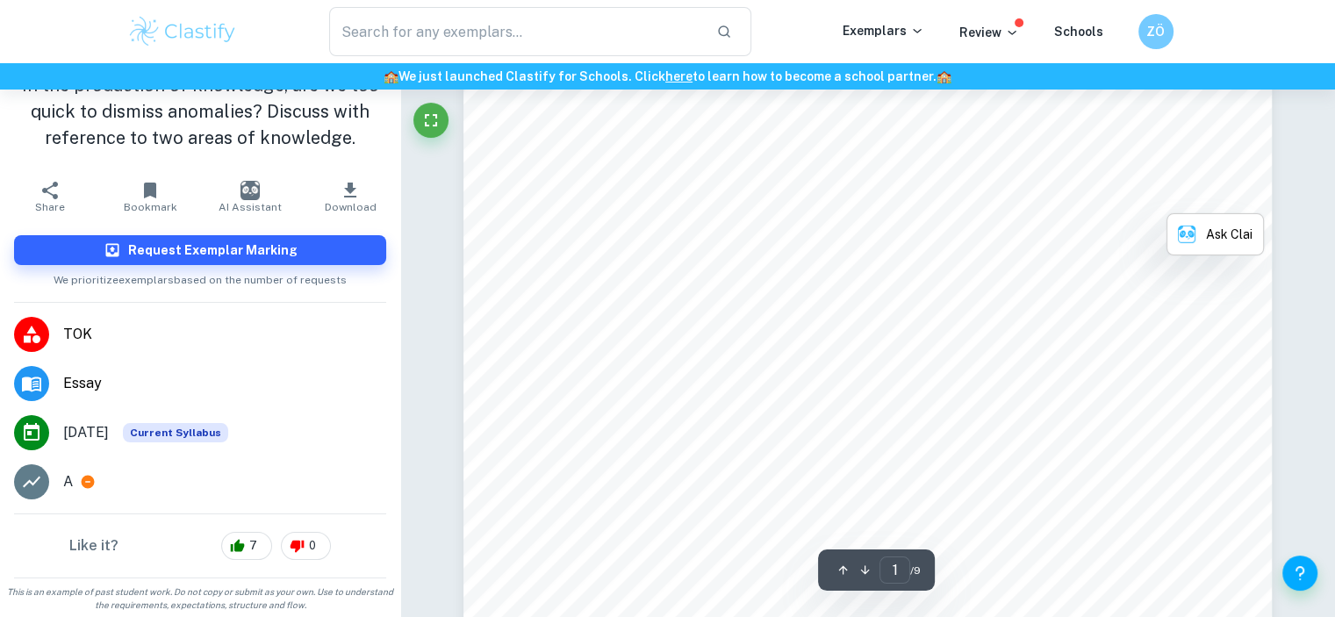
click at [934, 317] on span "dismissed when they are not utilised to alter the knowledge it contradicts. Giv…" at bounding box center [868, 308] width 613 height 17
